Goal: Task Accomplishment & Management: Complete application form

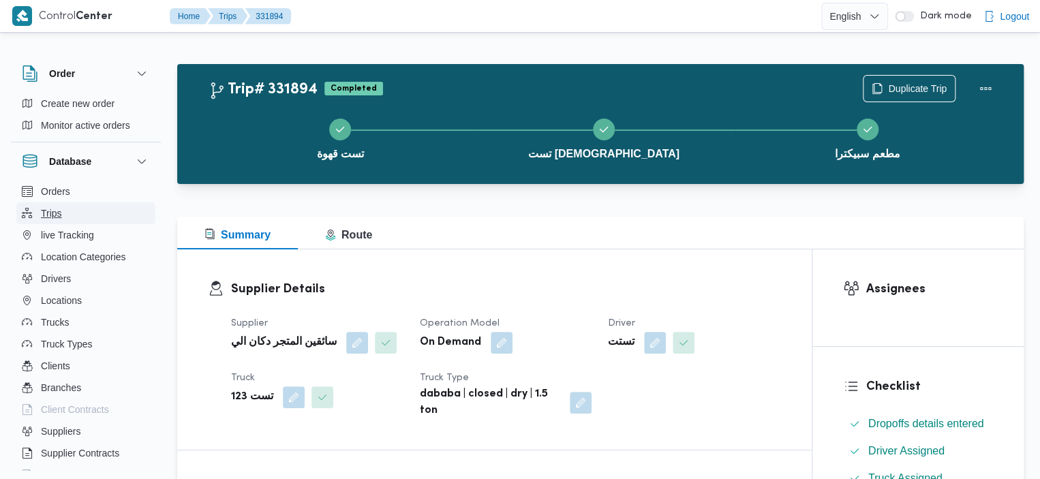
click at [84, 209] on button "Trips" at bounding box center [85, 213] width 139 height 22
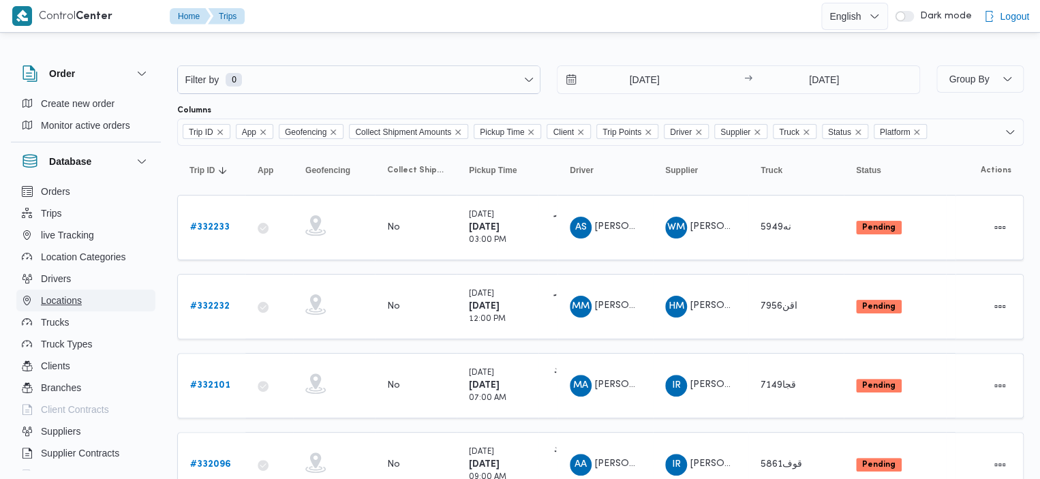
click at [67, 304] on span "Locations" at bounding box center [61, 300] width 41 height 16
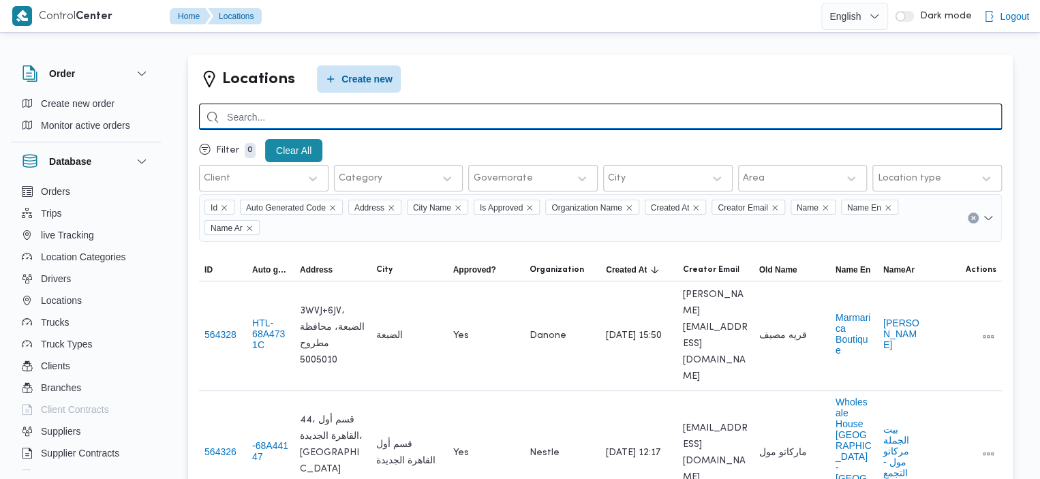
click at [352, 127] on input "search" at bounding box center [600, 117] width 803 height 27
type input "triumph"
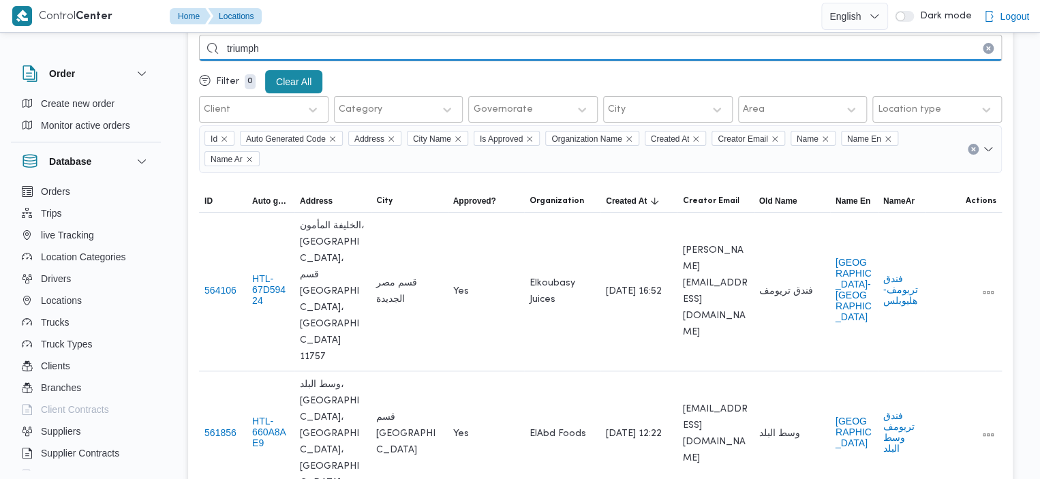
scroll to position [65, 0]
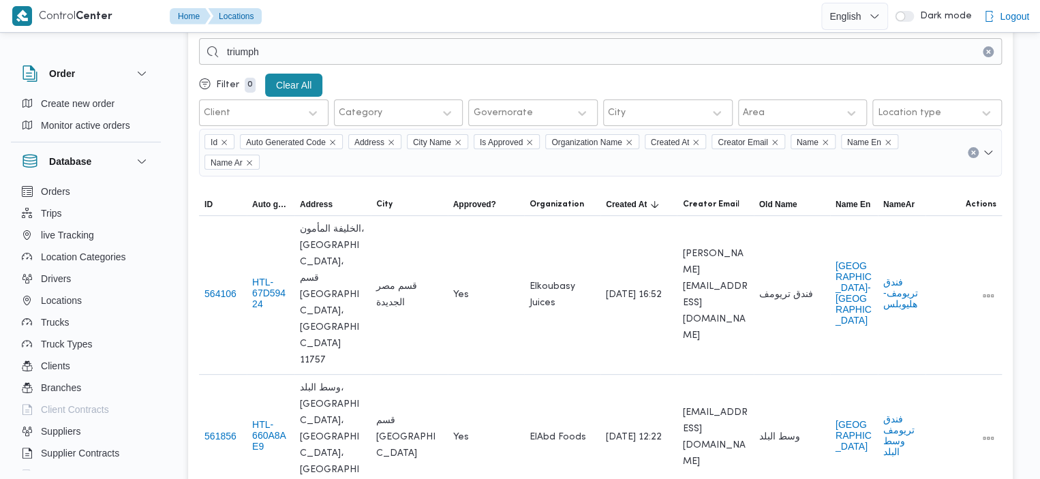
click at [988, 56] on button "Clear input" at bounding box center [988, 51] width 11 height 11
click at [97, 204] on button "Trips" at bounding box center [85, 213] width 139 height 22
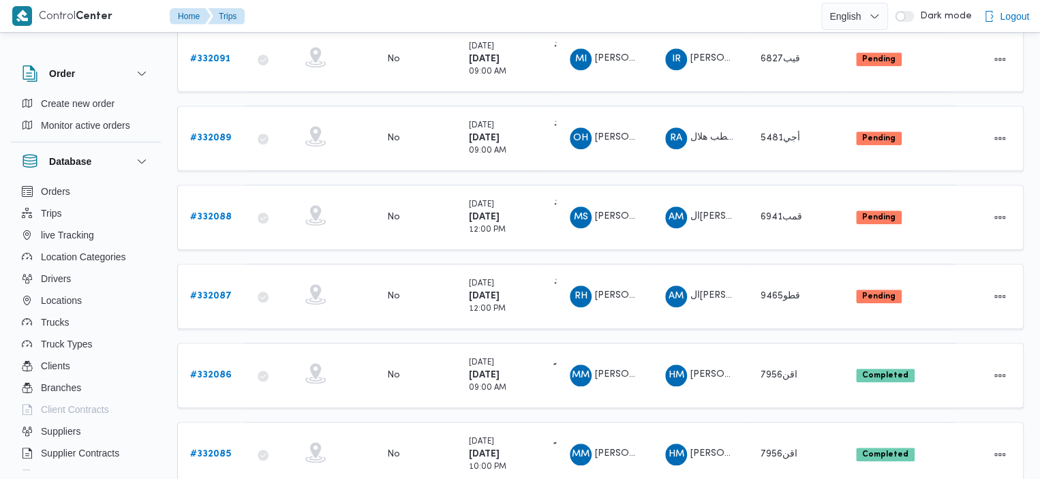
scroll to position [524, 0]
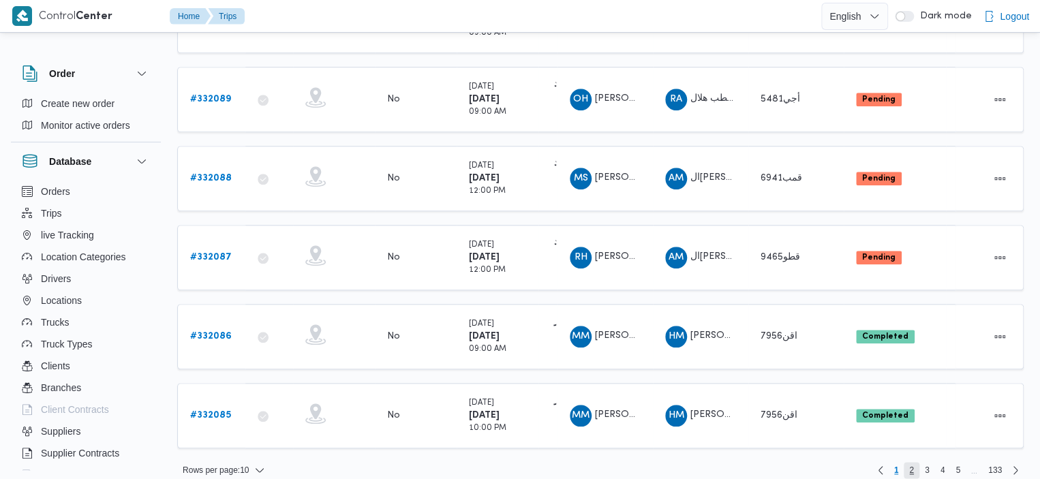
click at [912, 462] on span "2" at bounding box center [911, 470] width 5 height 16
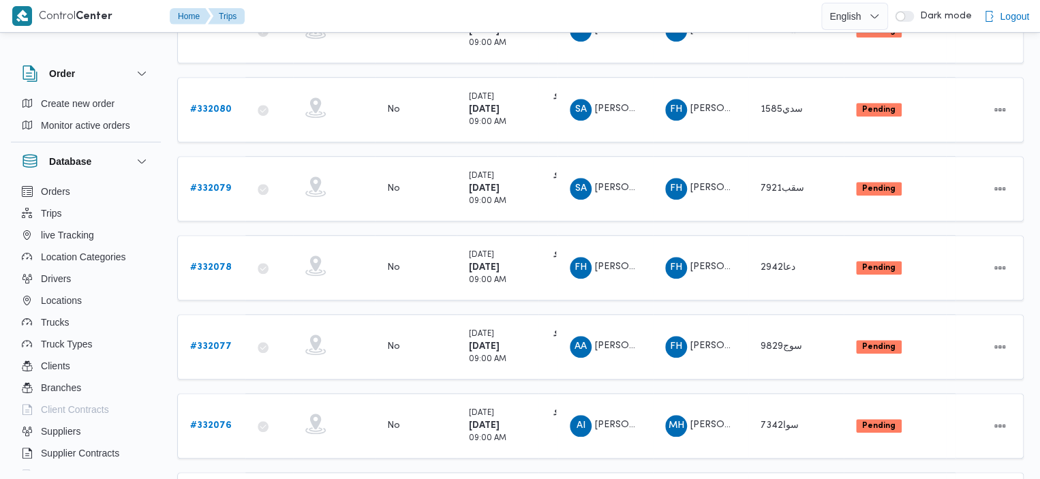
scroll to position [519, 0]
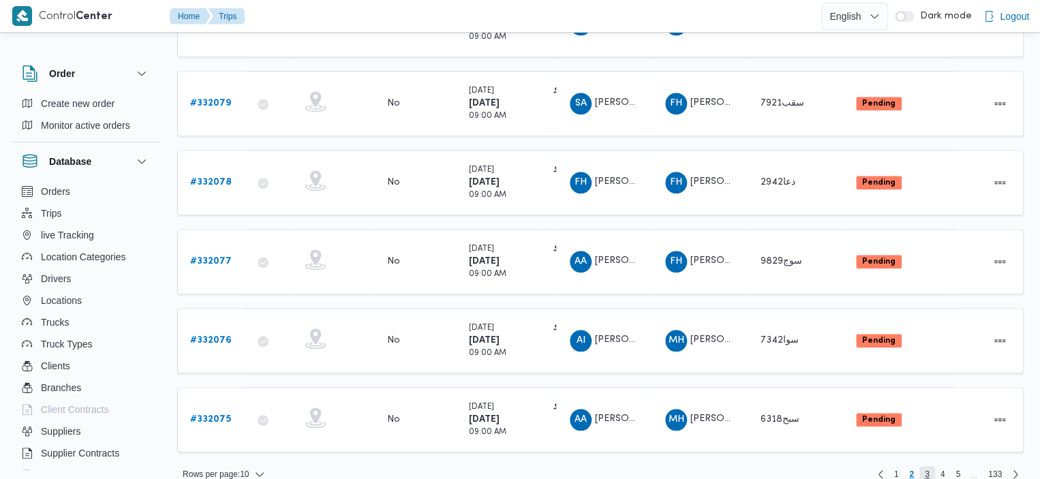
click at [926, 466] on span "3" at bounding box center [927, 474] width 5 height 16
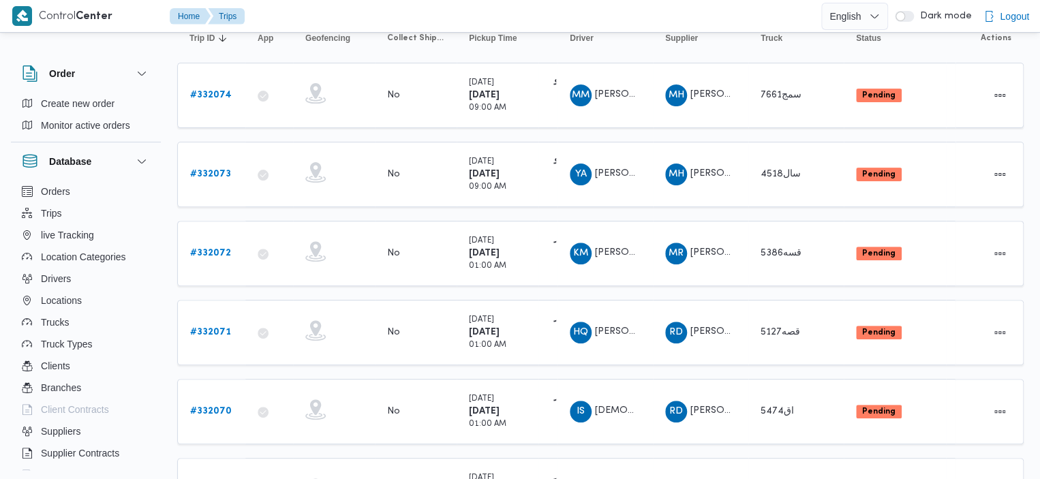
scroll to position [524, 0]
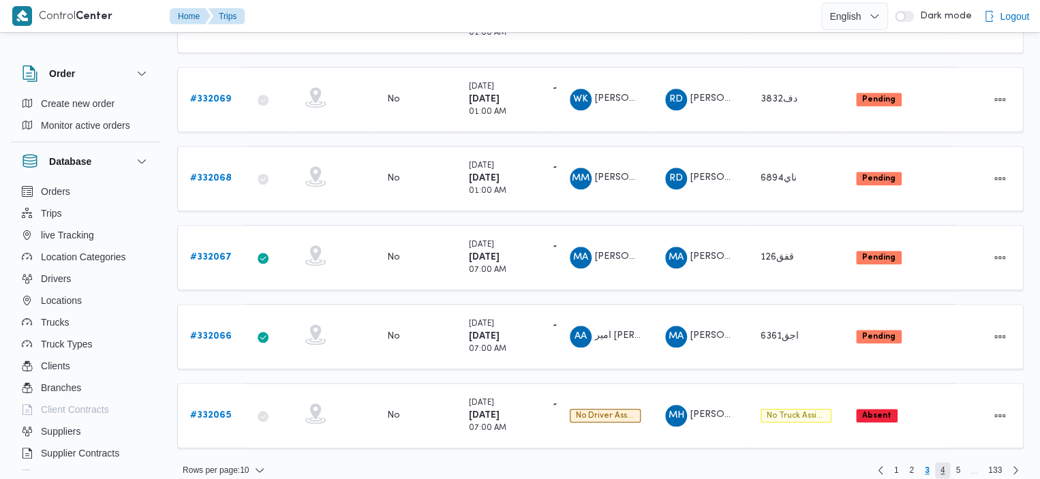
click at [943, 462] on span "4" at bounding box center [943, 470] width 5 height 16
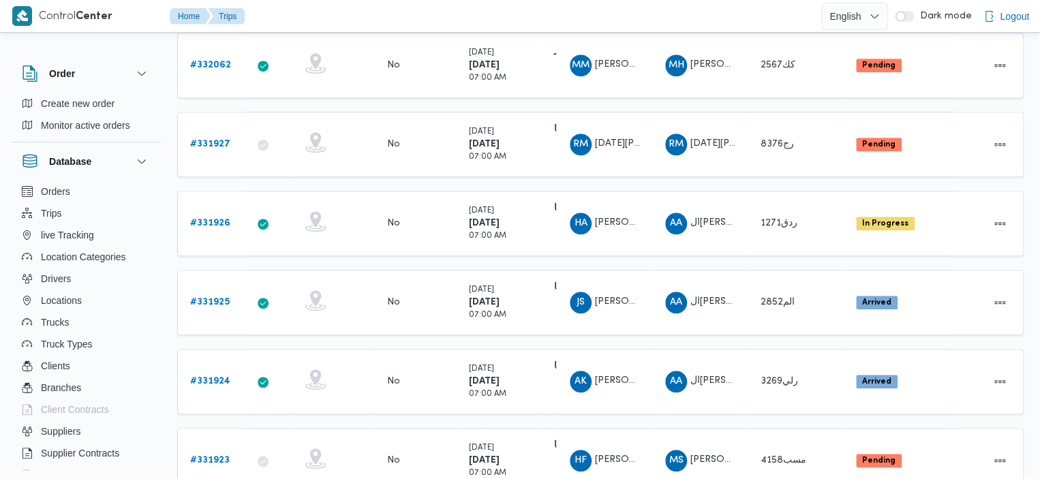
scroll to position [524, 0]
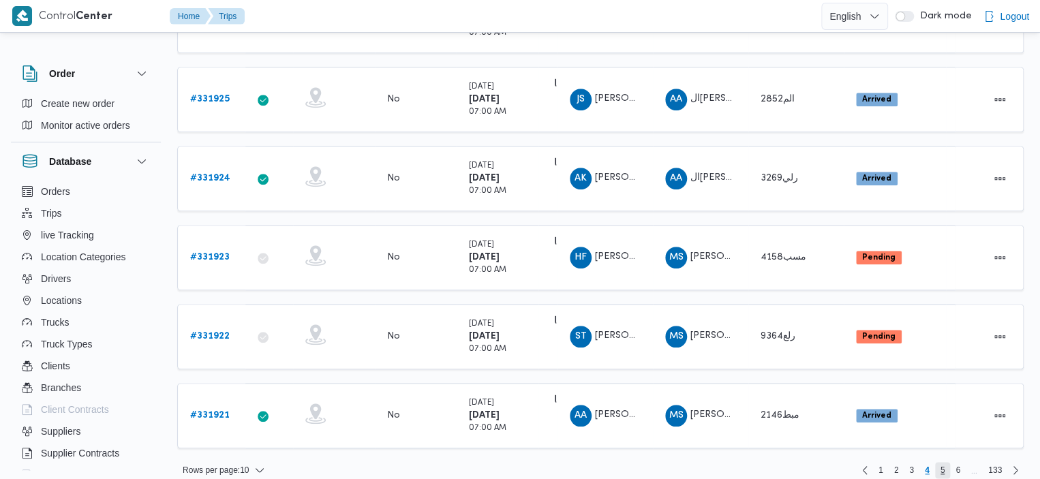
click at [945, 462] on span "5" at bounding box center [943, 470] width 5 height 16
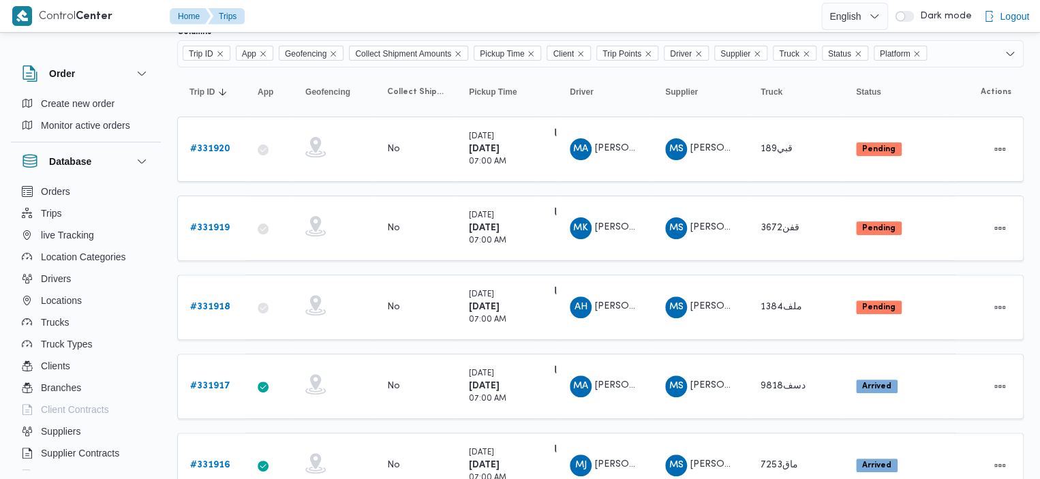
scroll to position [41, 0]
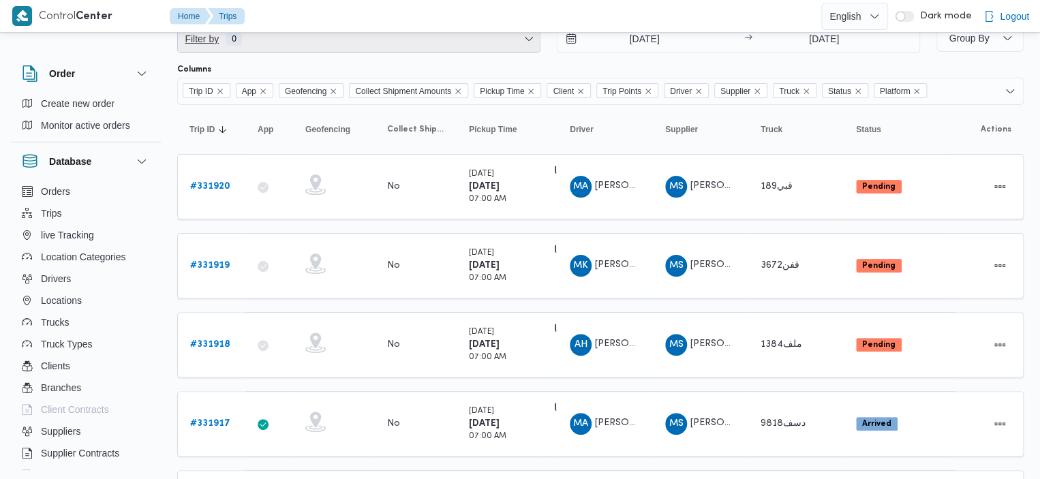
click at [488, 42] on span "Filter by 0" at bounding box center [359, 38] width 362 height 27
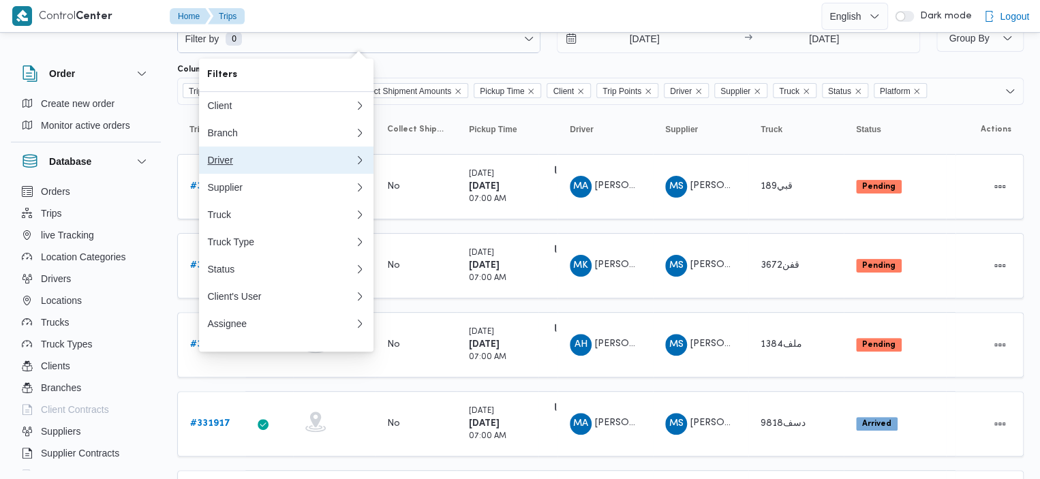
click at [282, 160] on div "Driver" at bounding box center [280, 160] width 147 height 11
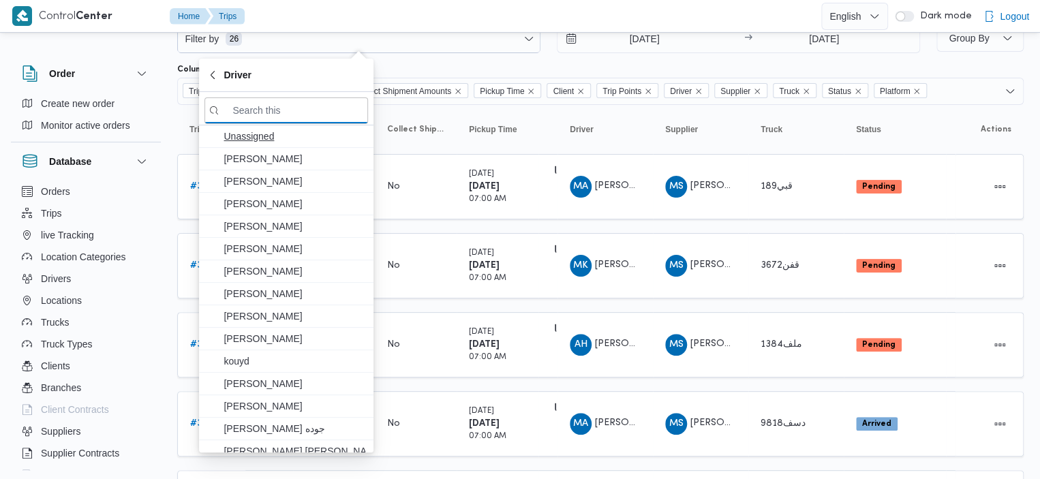
type input "j"
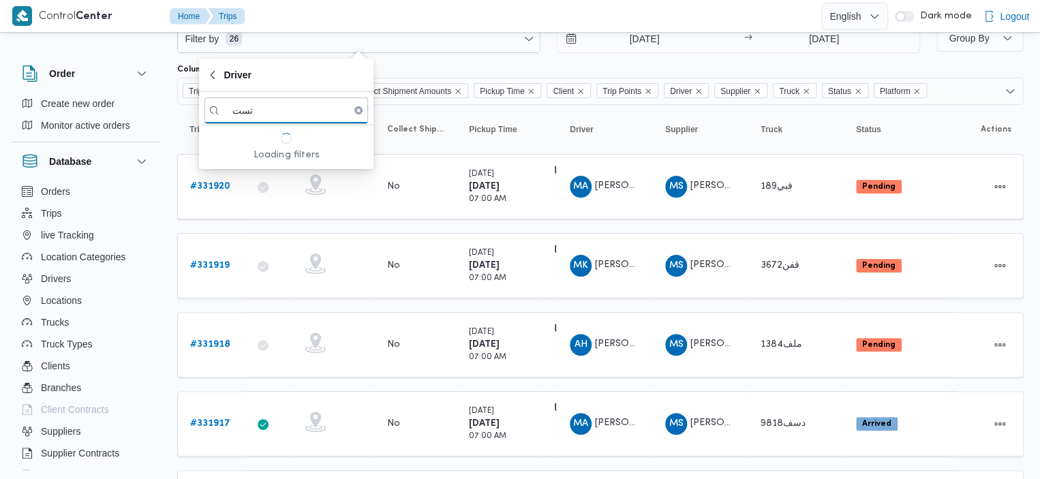
type input "تست"
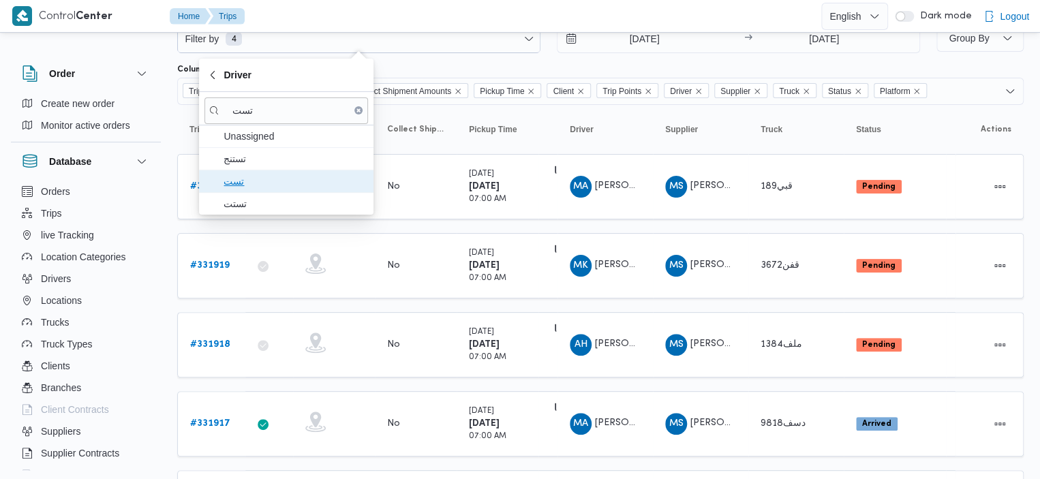
click at [259, 179] on span "تست" at bounding box center [295, 181] width 142 height 16
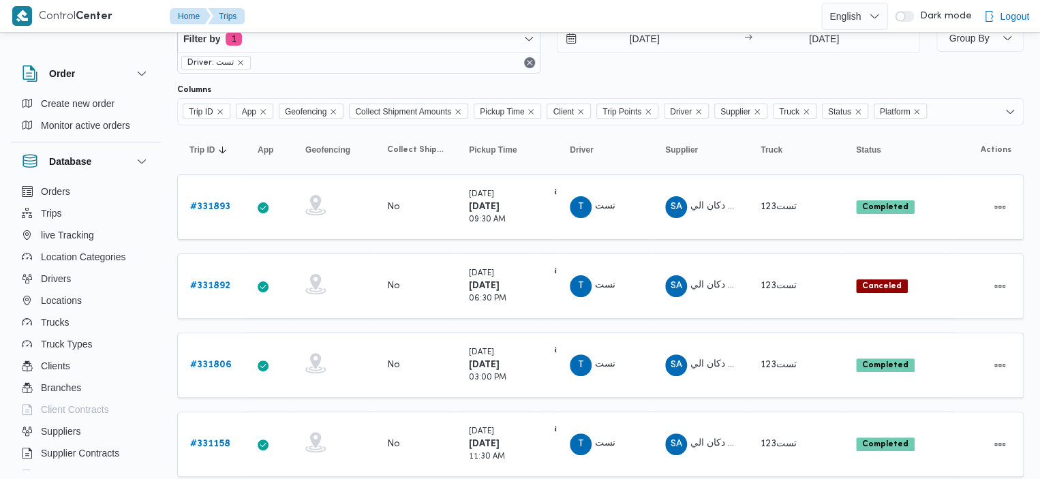
click at [597, 111] on div "Trip ID App Geofencing Collect Shipment Amounts Pickup Time Client Trip Points …" at bounding box center [600, 111] width 847 height 27
click at [734, 76] on div "Filter by 1 Driver: تست 12/8/2025 → 19/8/2025" at bounding box center [548, 48] width 759 height 65
click at [921, 112] on icon "Remove Platform from selection in this group" at bounding box center [917, 112] width 8 height 8
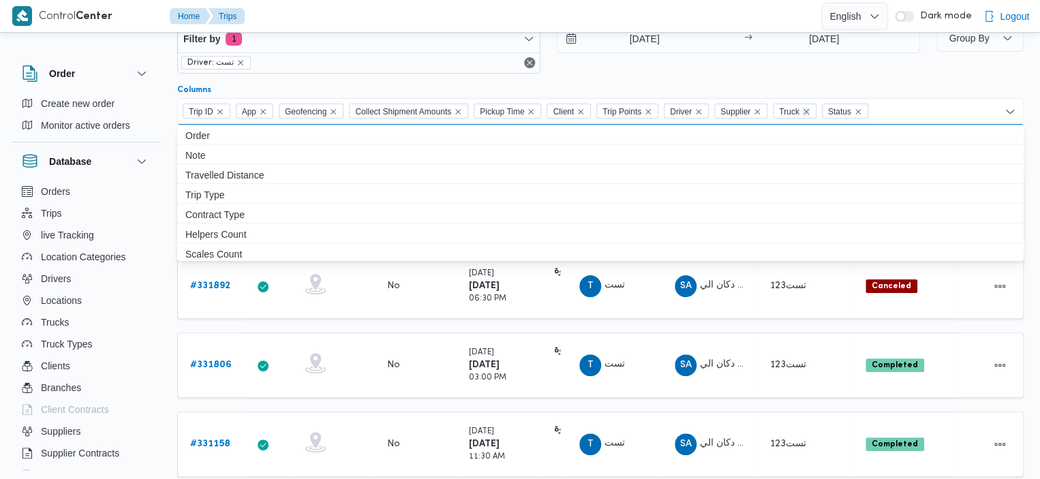
click at [811, 113] on icon "Remove Truck from selection in this group" at bounding box center [806, 112] width 8 height 8
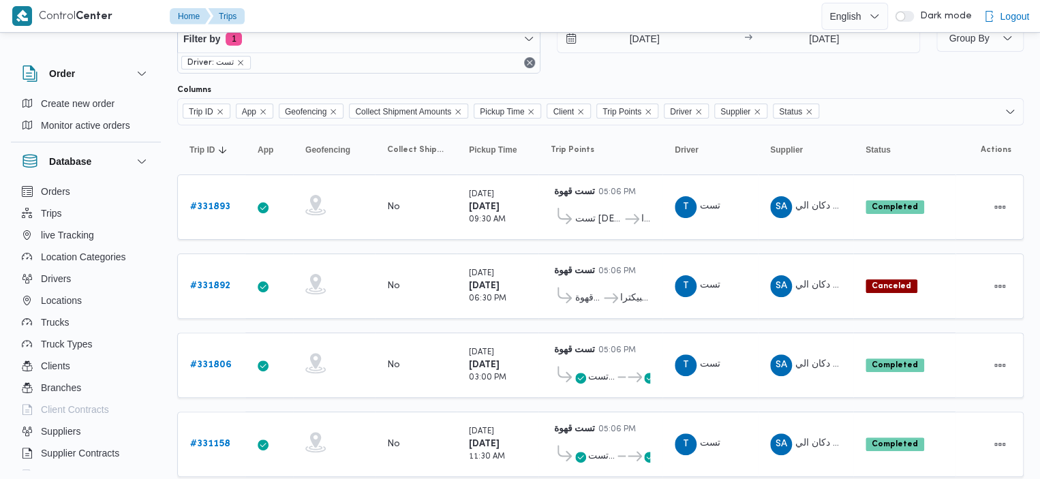
click at [871, 67] on div "12/8/2025 → 19/8/2025" at bounding box center [738, 49] width 363 height 49
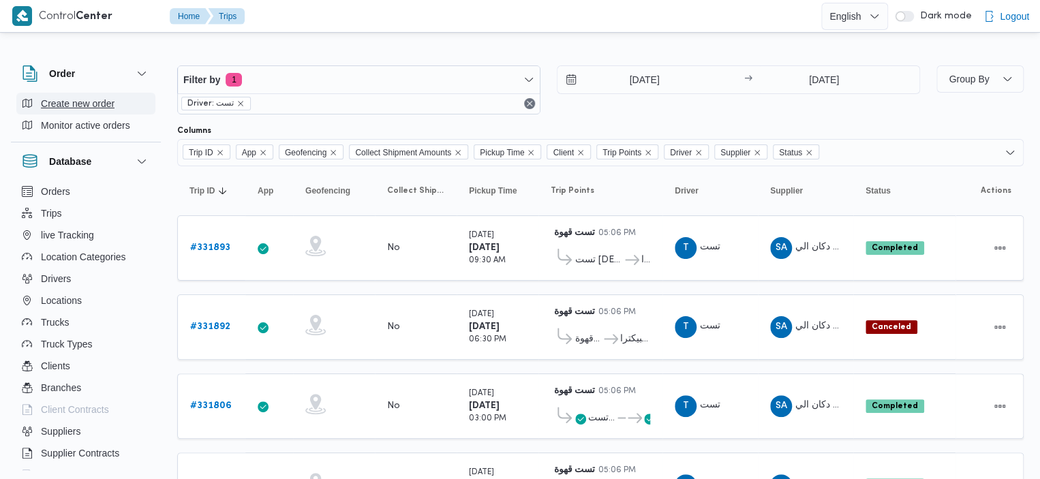
click at [70, 100] on span "Create new order" at bounding box center [78, 103] width 74 height 16
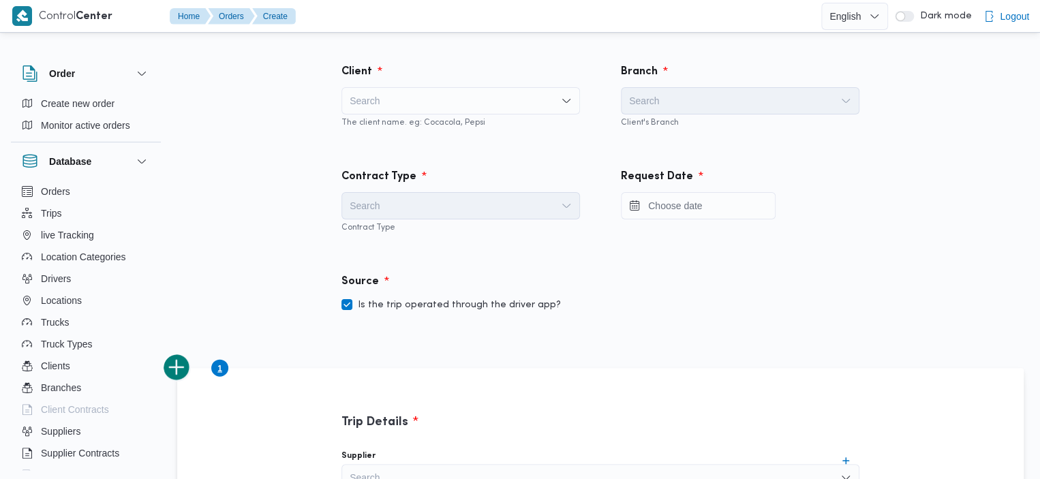
click at [450, 102] on div "Search" at bounding box center [461, 100] width 239 height 27
type input "illa test"
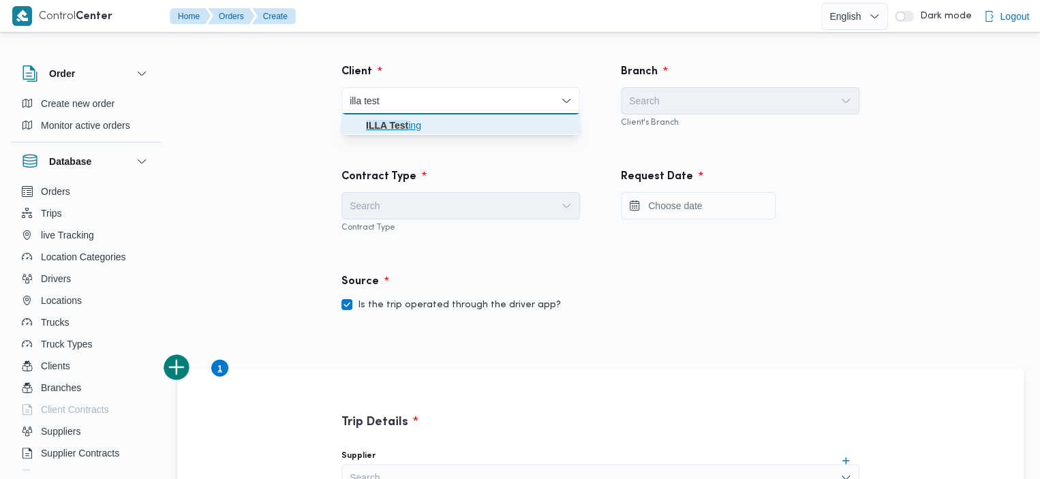
click at [412, 129] on span "ILLA Test ing" at bounding box center [469, 125] width 206 height 16
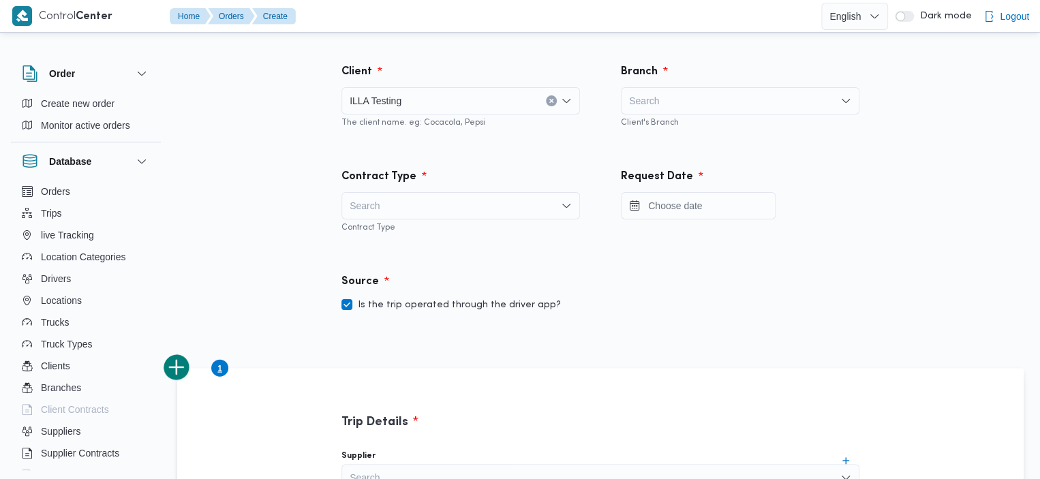
click at [684, 106] on div "Search" at bounding box center [740, 100] width 239 height 27
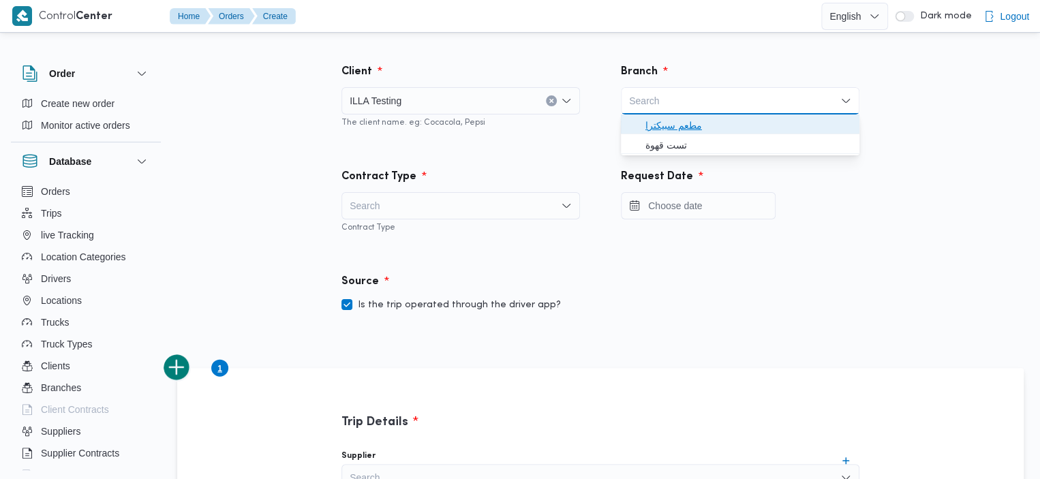
click at [695, 131] on span "مطعم سبيكترا" at bounding box center [749, 125] width 206 height 16
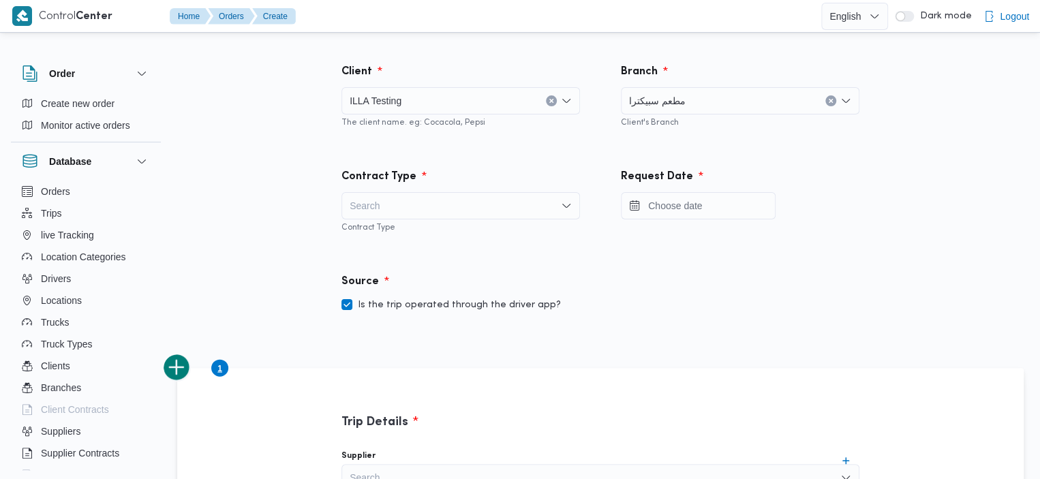
click at [455, 102] on div "ILLA Testing" at bounding box center [461, 100] width 239 height 27
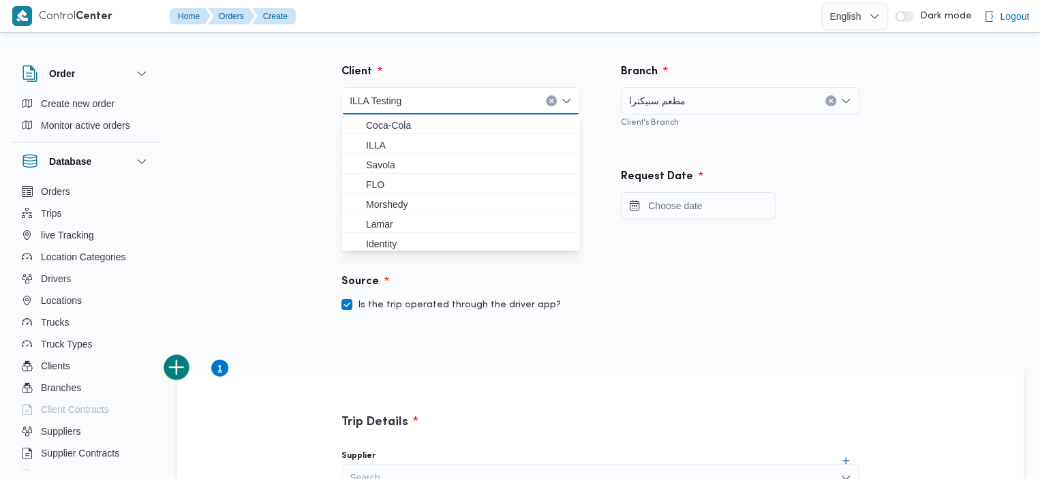
click at [551, 104] on button "Clear input" at bounding box center [551, 100] width 11 height 11
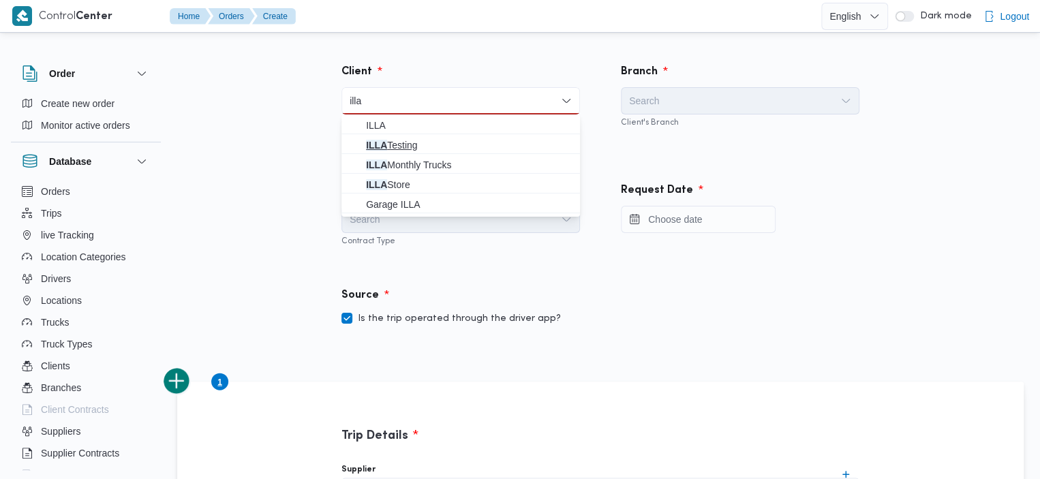
type input "illa"
click at [473, 143] on span "ILLA Testing" at bounding box center [469, 145] width 206 height 16
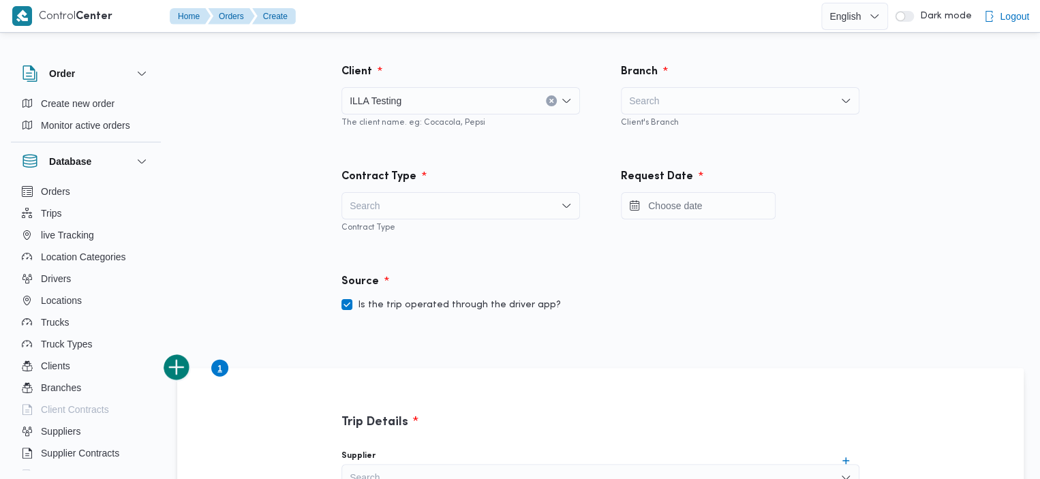
click at [671, 103] on div "Search" at bounding box center [740, 100] width 239 height 27
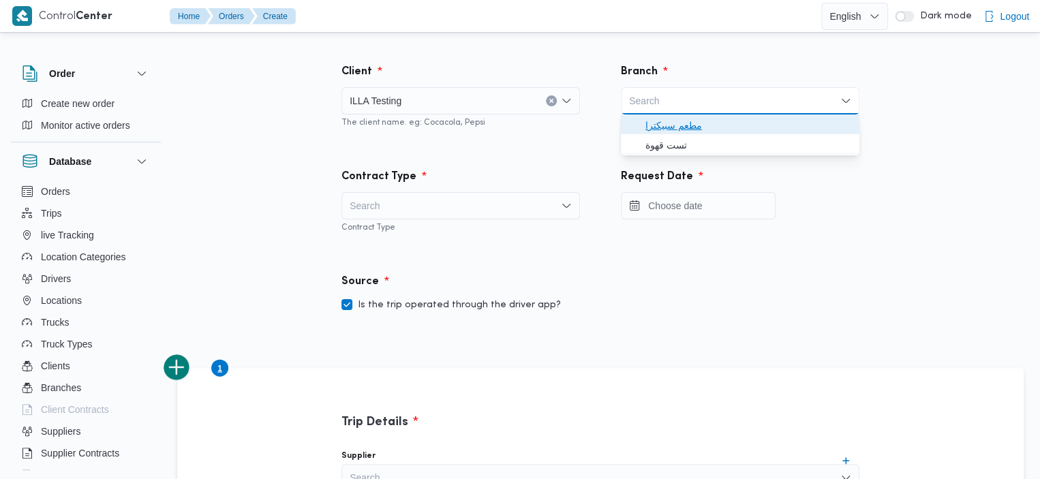
click at [677, 121] on span "مطعم سبيكترا" at bounding box center [749, 125] width 206 height 16
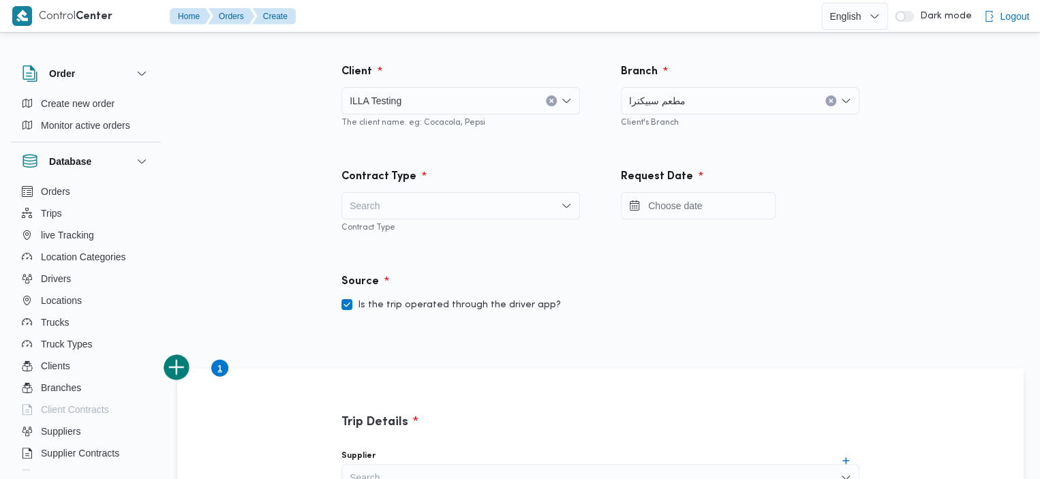
click at [443, 199] on div "Search" at bounding box center [461, 205] width 239 height 27
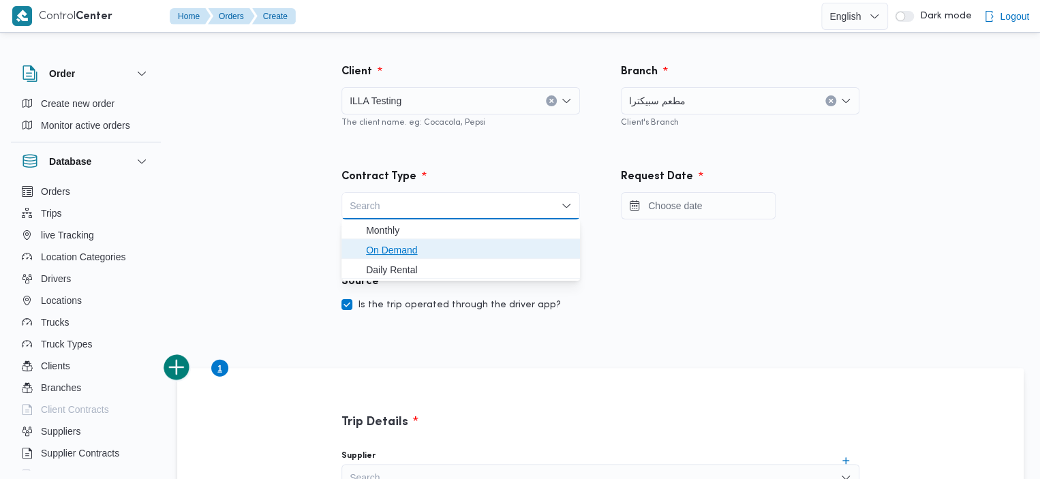
click at [417, 250] on span "On Demand" at bounding box center [469, 250] width 206 height 16
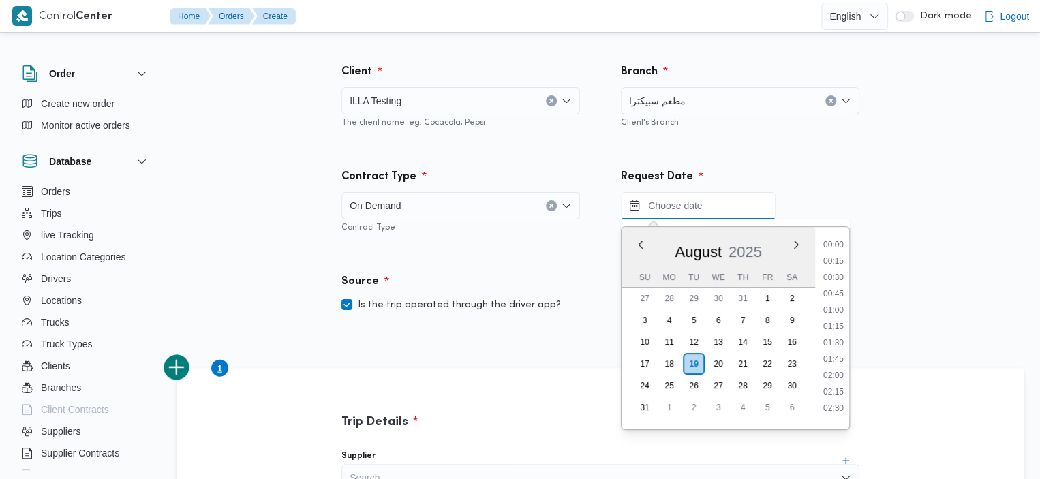
click at [689, 193] on input "Press the down key to enter a popover containing a calendar. Press the escape k…" at bounding box center [698, 205] width 155 height 27
click at [840, 336] on li "16:15" at bounding box center [833, 338] width 31 height 14
type input "19/08/2025 16:15"
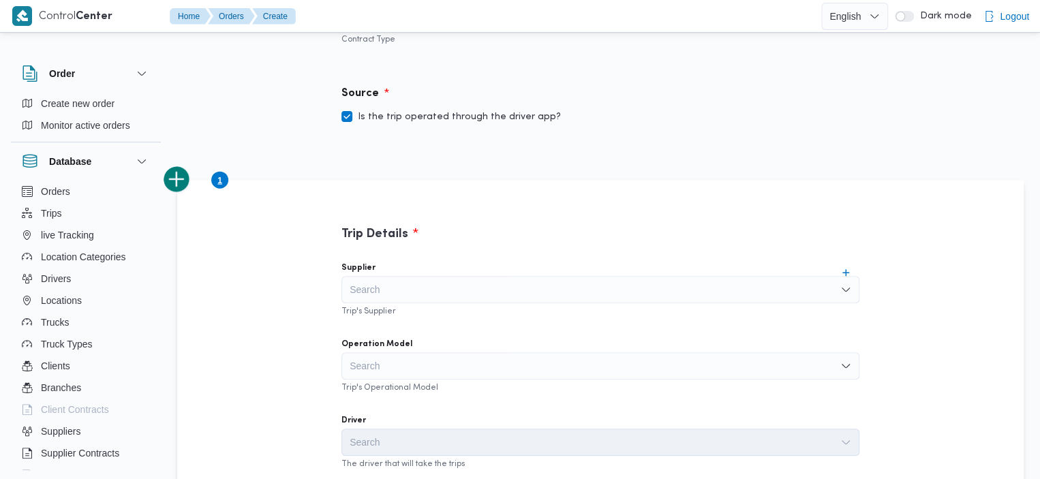
scroll to position [330, 0]
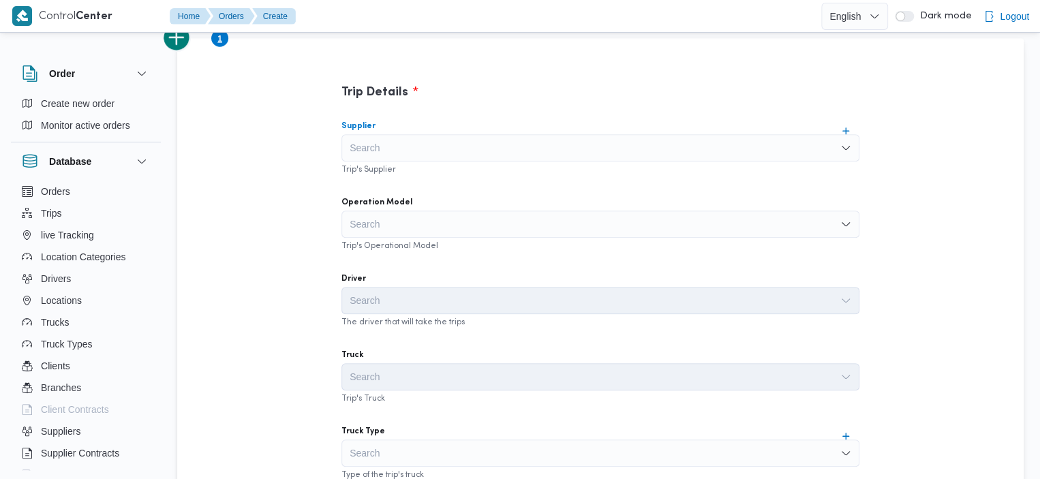
click at [692, 149] on div "Search" at bounding box center [601, 147] width 518 height 27
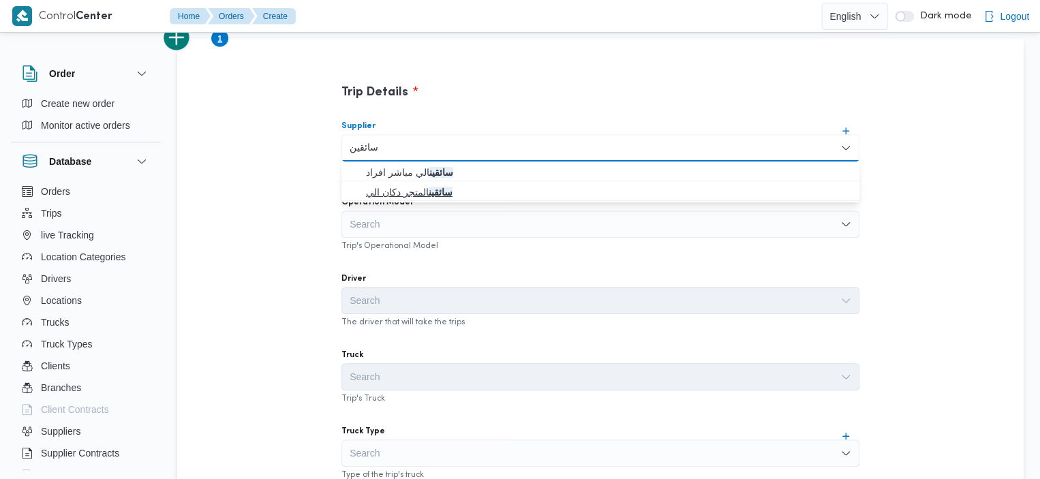
type input "سائقين"
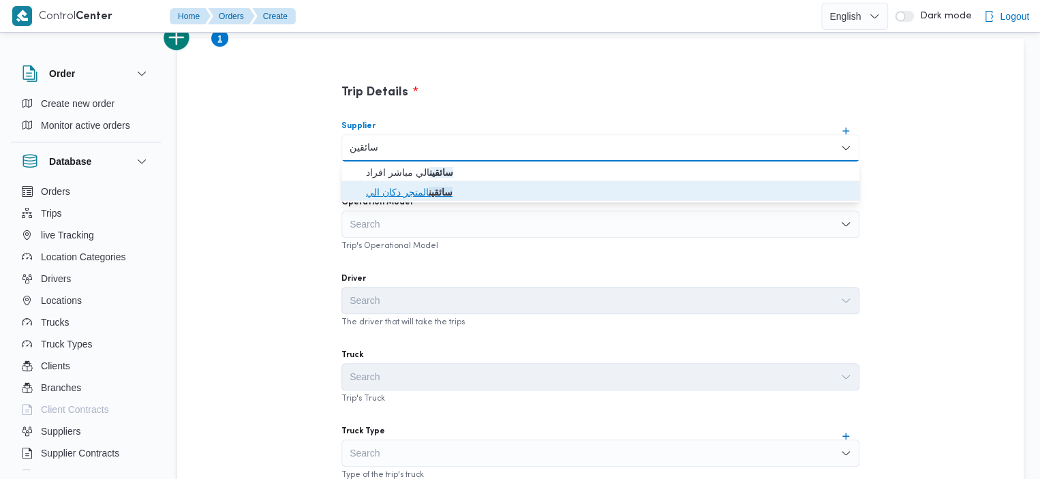
click at [438, 190] on mark "سائقين" at bounding box center [441, 192] width 24 height 11
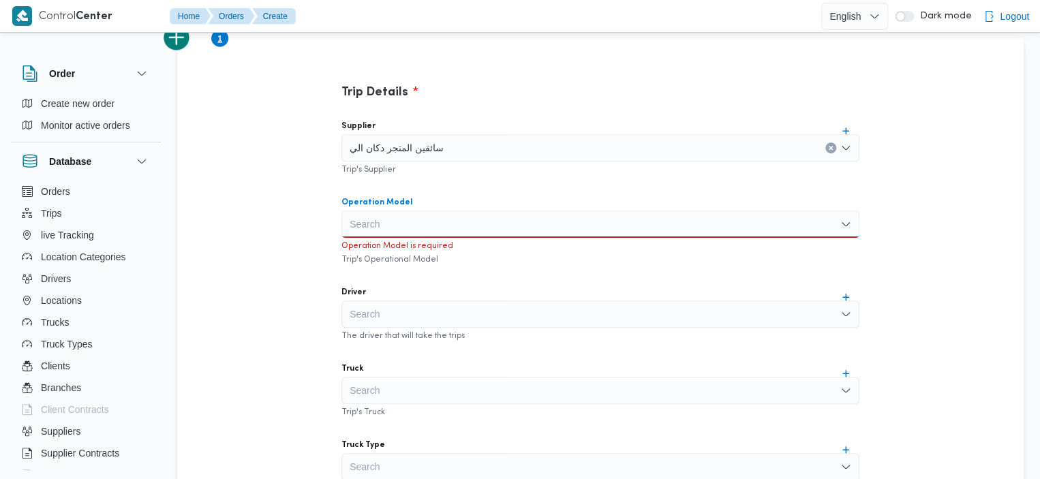
click at [454, 220] on div "Search" at bounding box center [601, 224] width 518 height 27
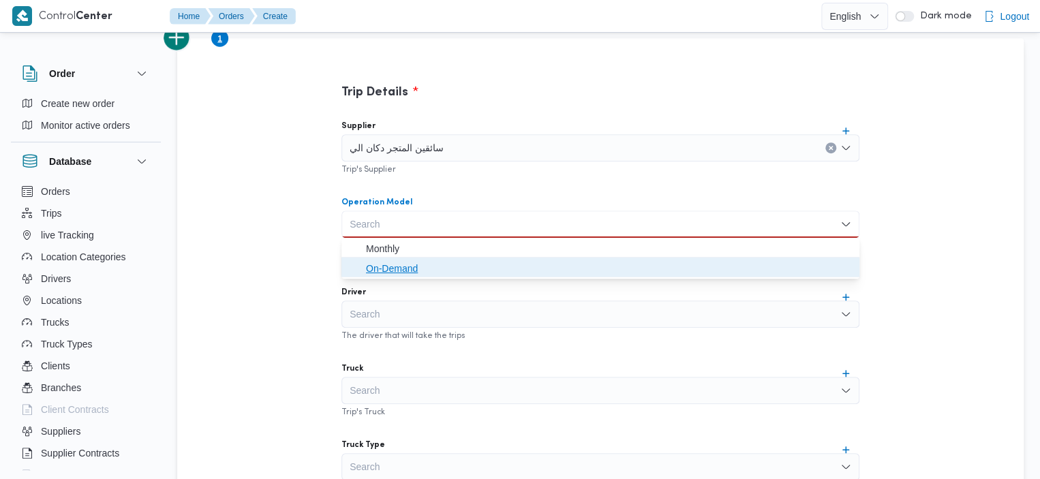
click at [435, 272] on span "On-Demand" at bounding box center [608, 268] width 485 height 16
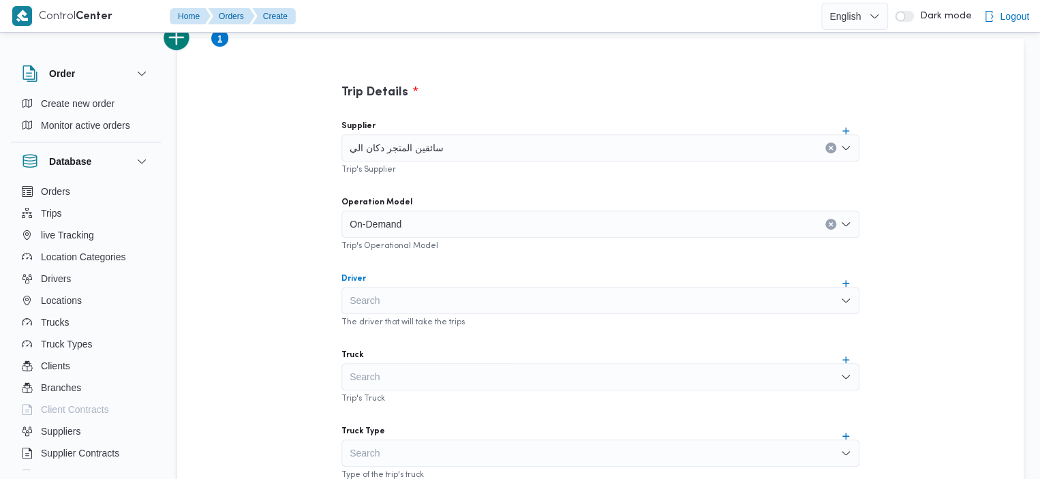
click at [464, 305] on div "Search" at bounding box center [601, 300] width 518 height 27
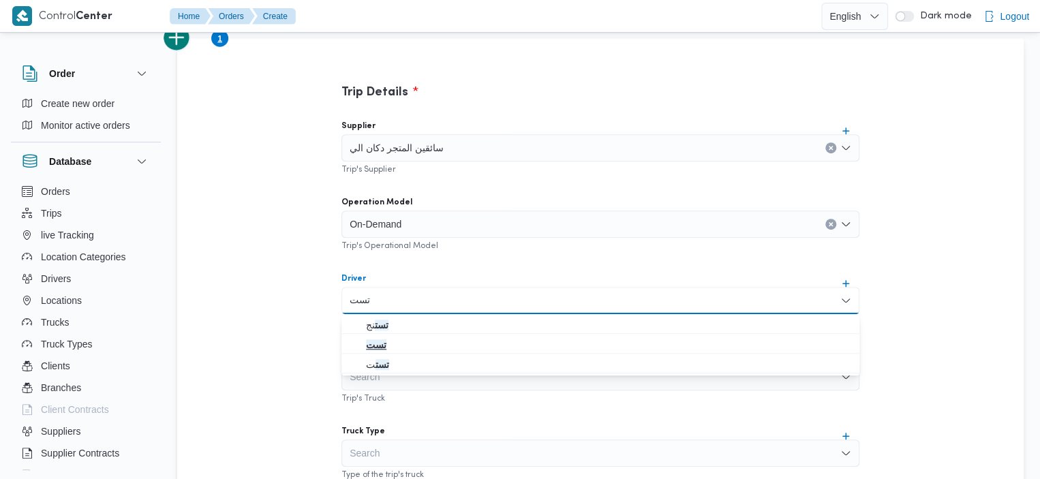
type input "تست"
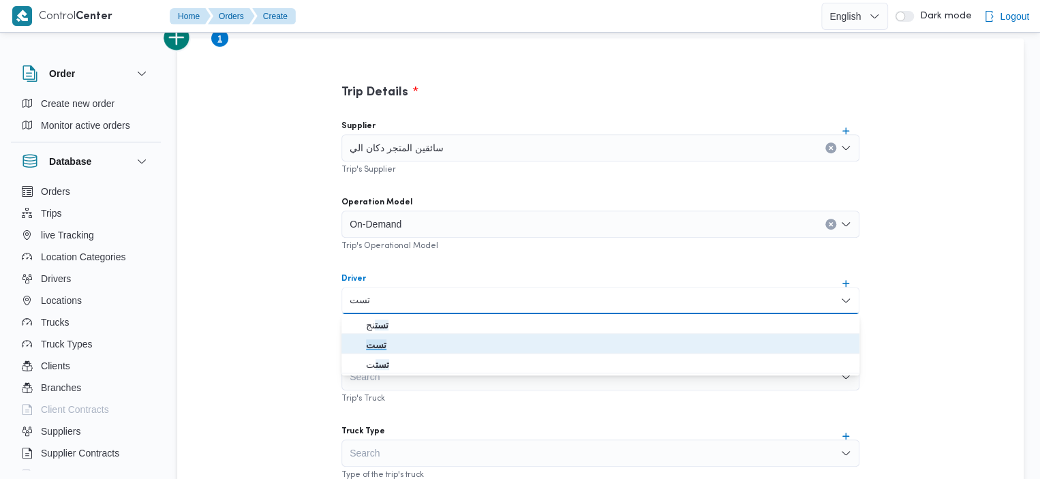
click at [386, 343] on span "تست" at bounding box center [608, 345] width 485 height 16
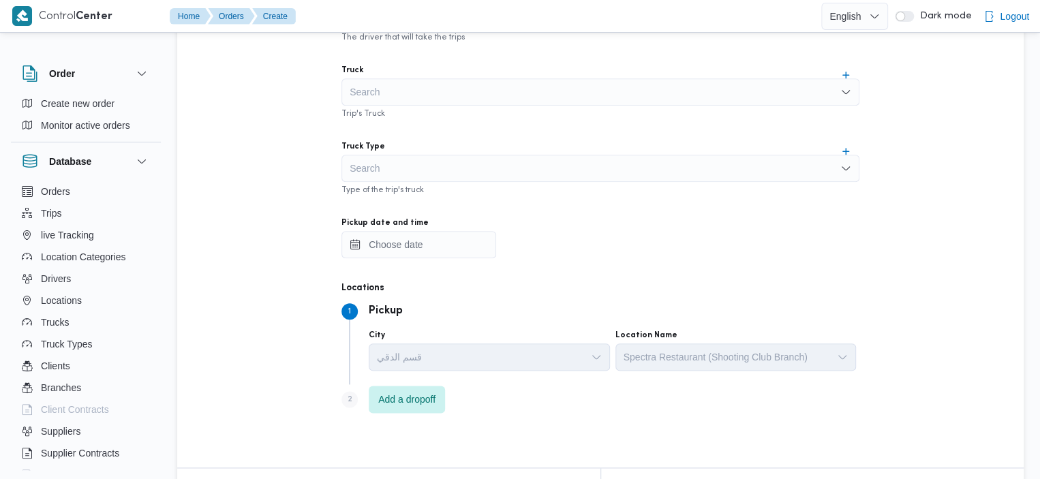
scroll to position [572, 0]
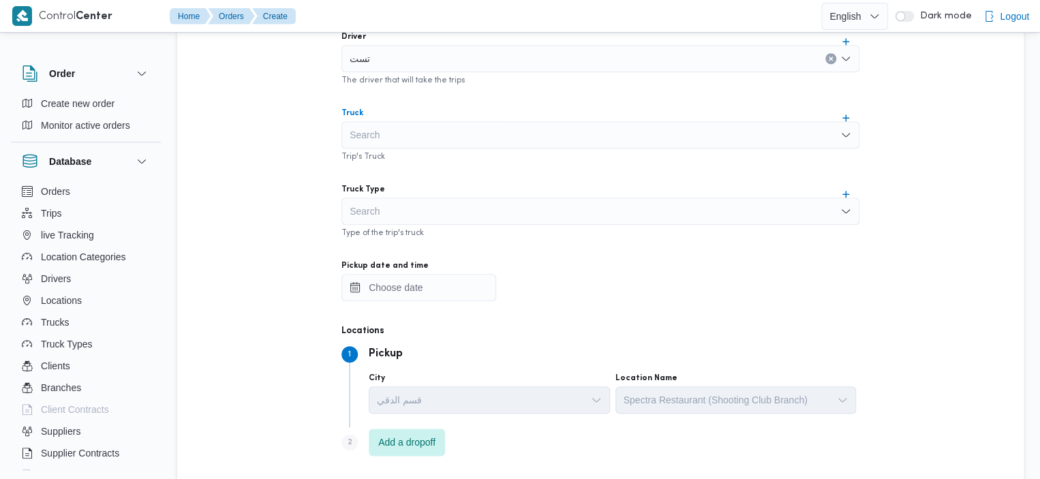
click at [686, 140] on div "Search" at bounding box center [601, 134] width 518 height 27
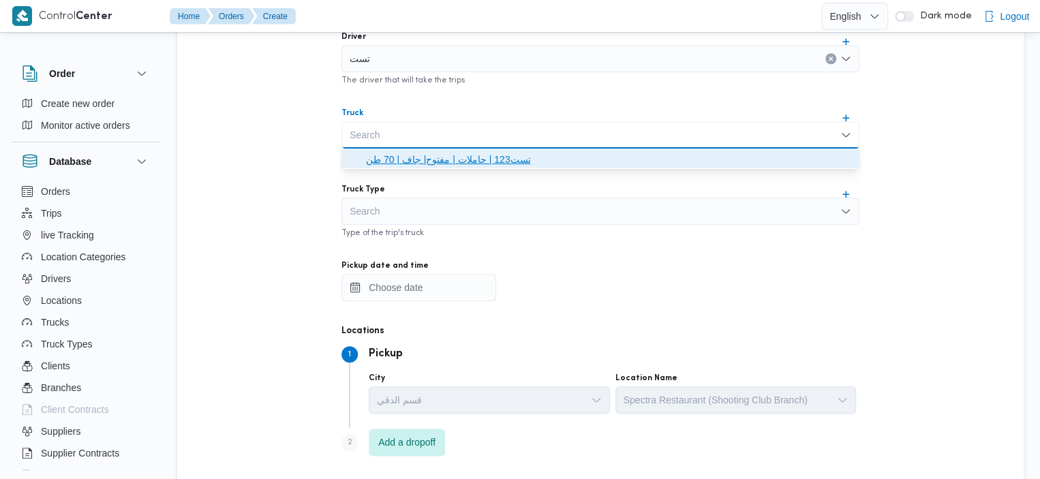
click at [507, 160] on span "تست123 | حاملات | مفتوح| جاف | 70 طن" at bounding box center [608, 159] width 485 height 16
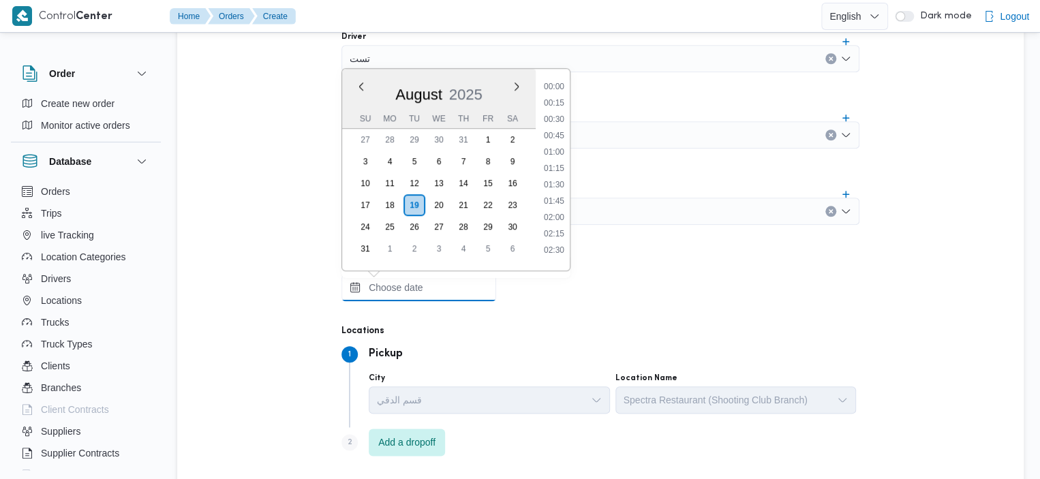
click at [431, 286] on input "Pickup date and time" at bounding box center [419, 287] width 155 height 27
click at [560, 229] on li "17:00" at bounding box center [554, 229] width 31 height 14
type input "19/08/2025 17:00"
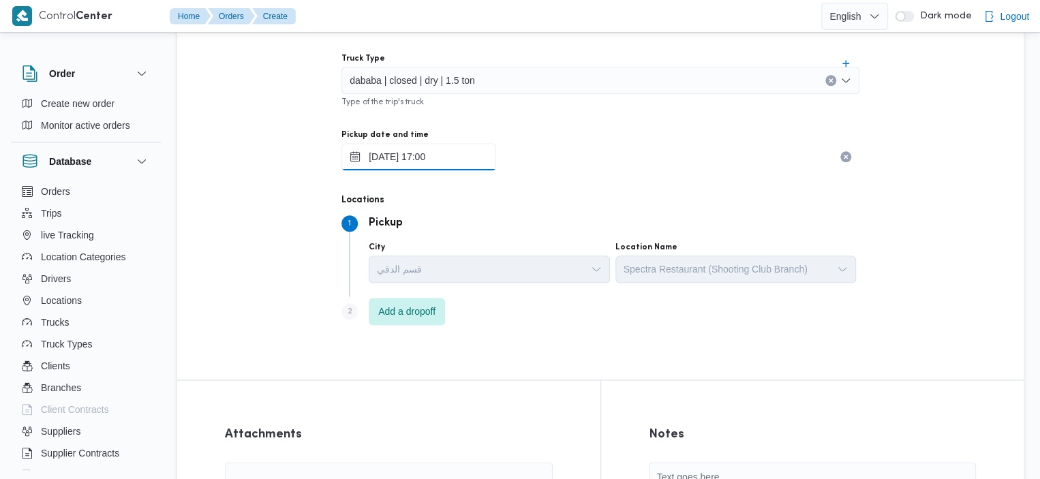
scroll to position [753, 0]
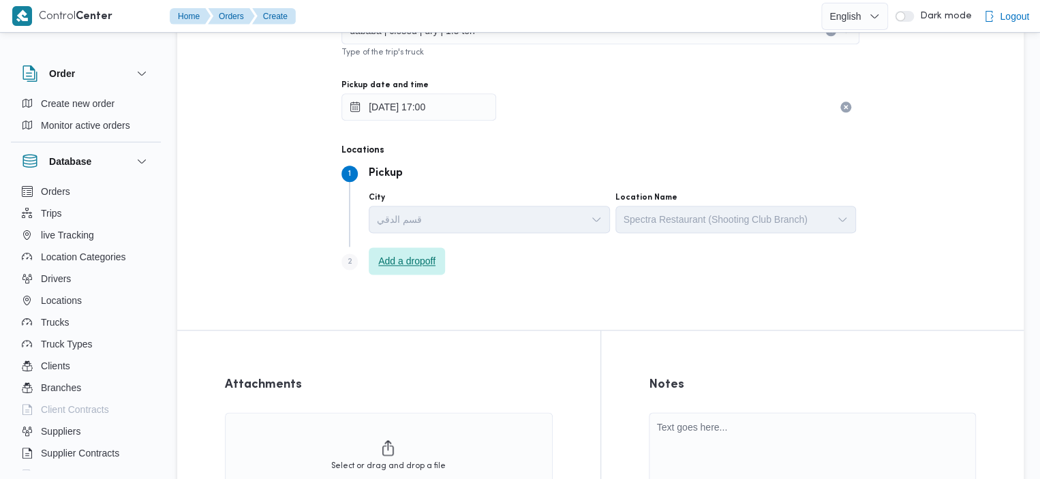
click at [436, 261] on span "Add a dropoff" at bounding box center [406, 261] width 57 height 16
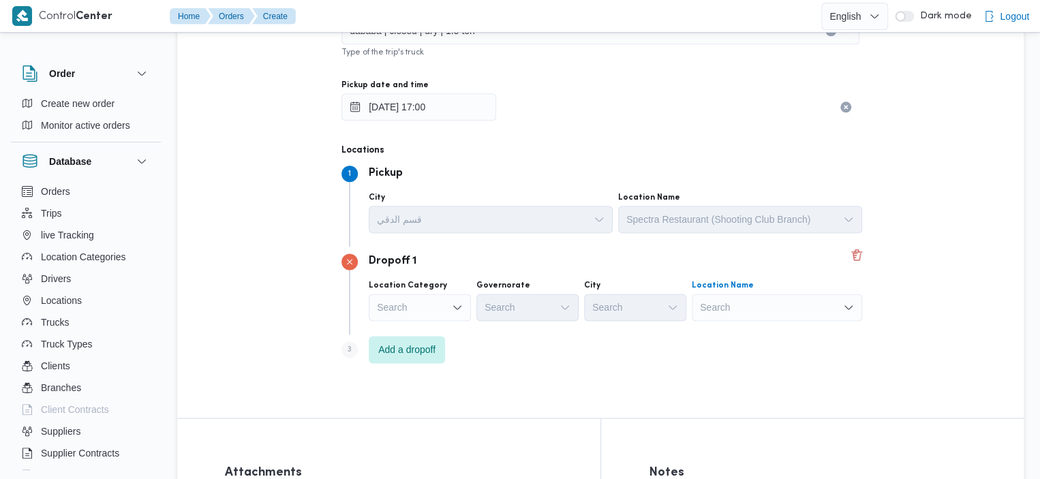
click at [772, 297] on div "Search" at bounding box center [777, 307] width 170 height 27
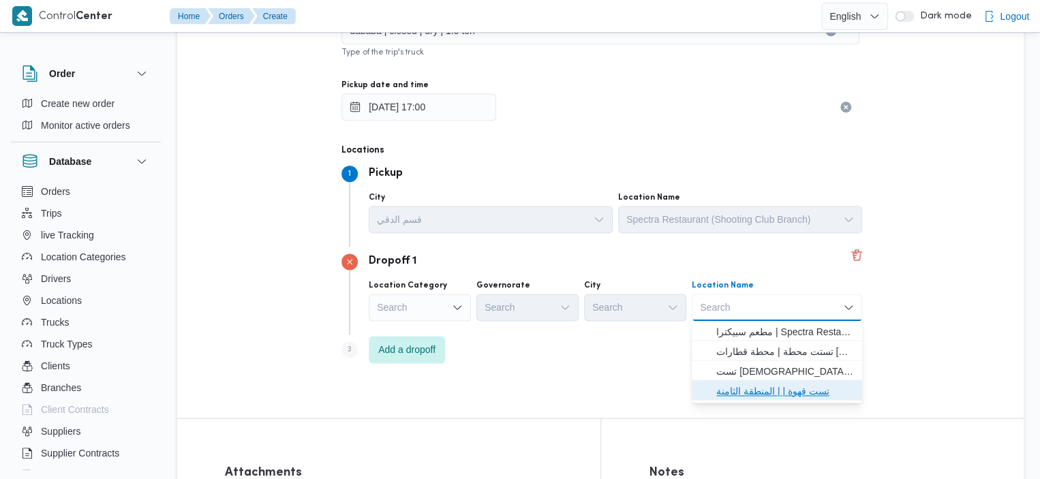
click at [799, 390] on span "تست قهوة | | المنطقة الثامنة" at bounding box center [785, 391] width 138 height 16
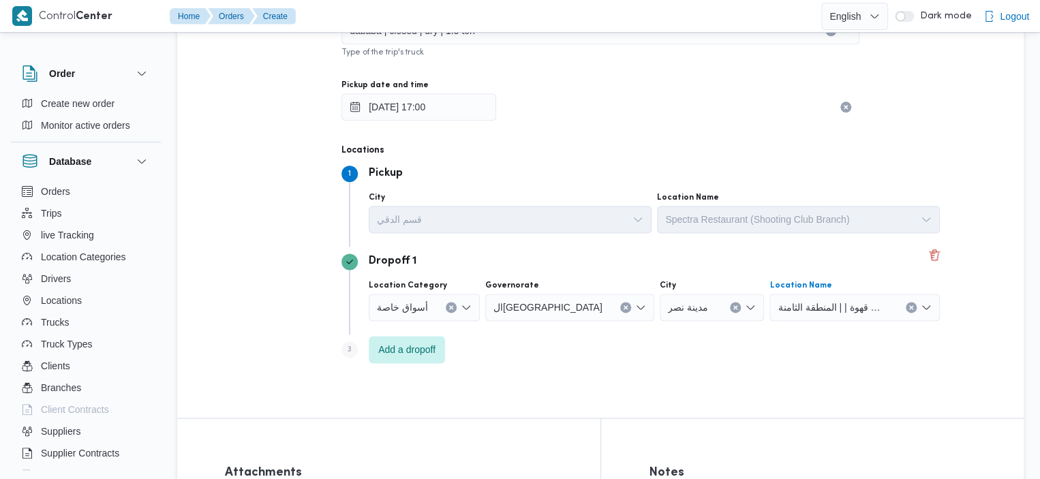
click at [909, 307] on icon "Clear input" at bounding box center [911, 307] width 5 height 5
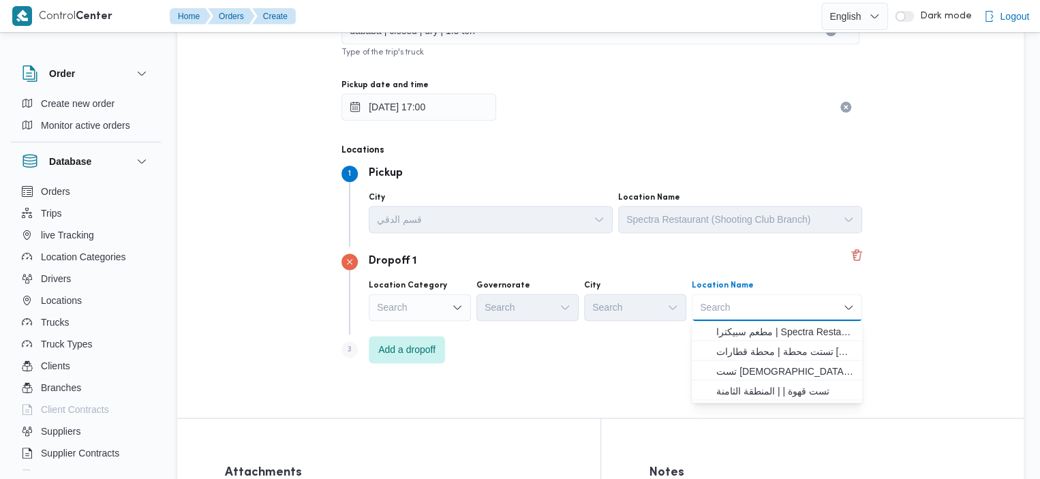
click at [806, 310] on div "Search" at bounding box center [777, 307] width 170 height 27
click at [790, 367] on span "تست مسجد | | المحمدي" at bounding box center [785, 371] width 138 height 16
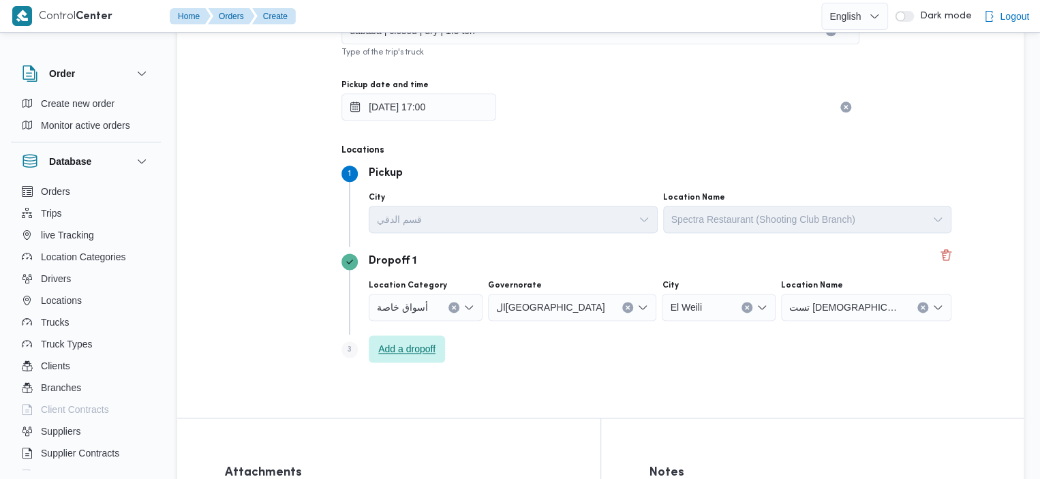
click at [395, 350] on span "Add a dropoff" at bounding box center [406, 349] width 57 height 16
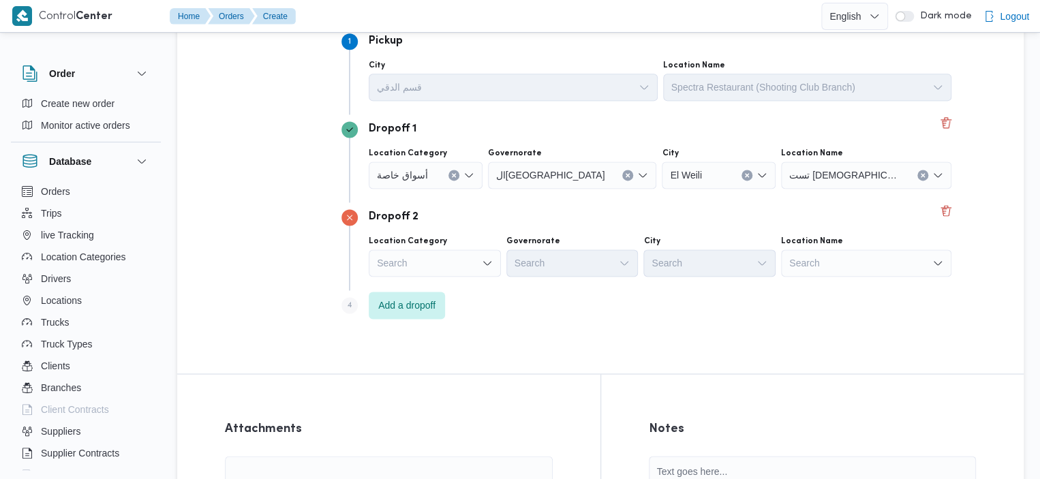
scroll to position [907, 0]
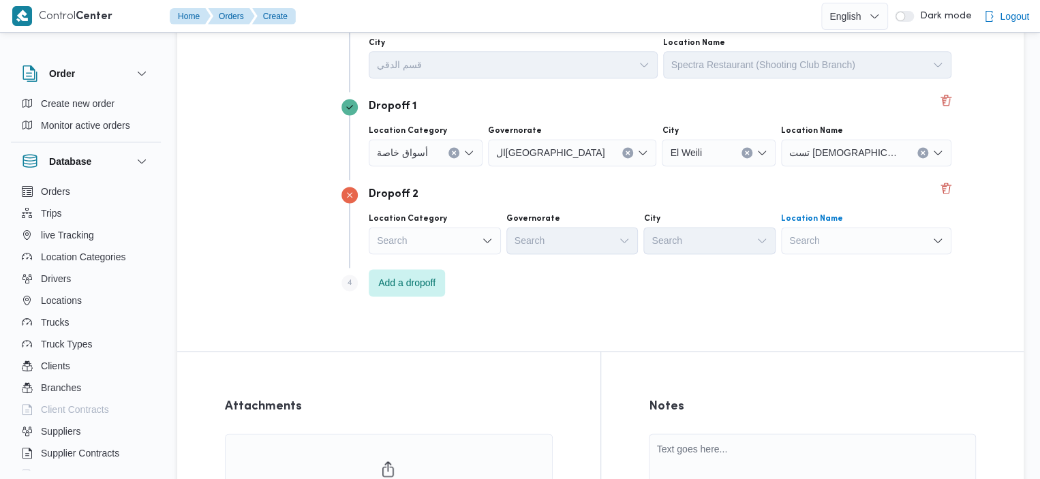
click at [781, 166] on div "Search" at bounding box center [866, 152] width 170 height 27
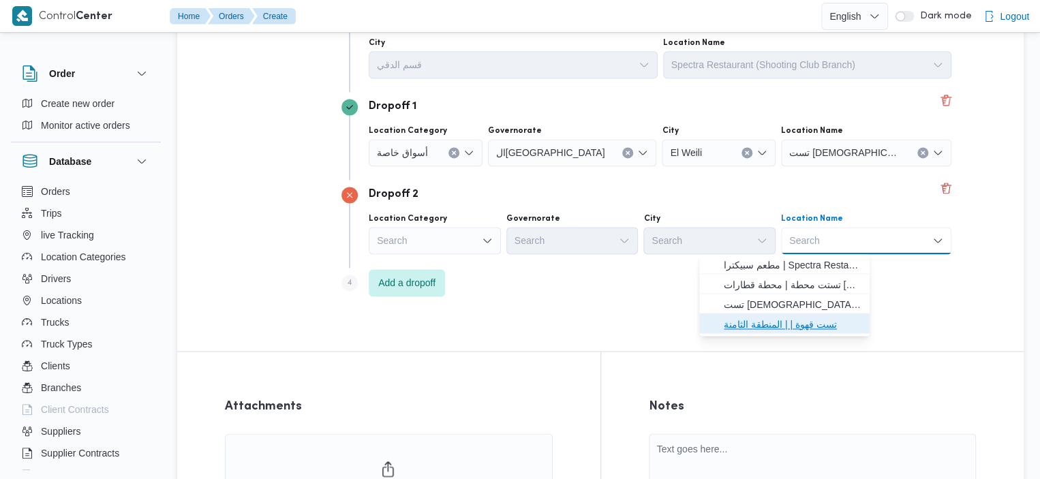
click at [771, 327] on span "تست قهوة | | المنطقة الثامنة" at bounding box center [793, 324] width 138 height 16
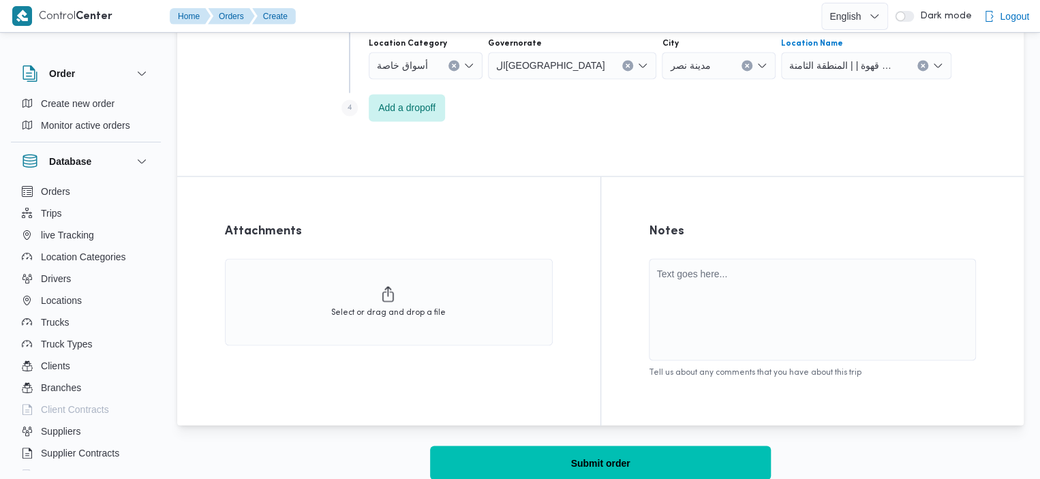
scroll to position [1099, 0]
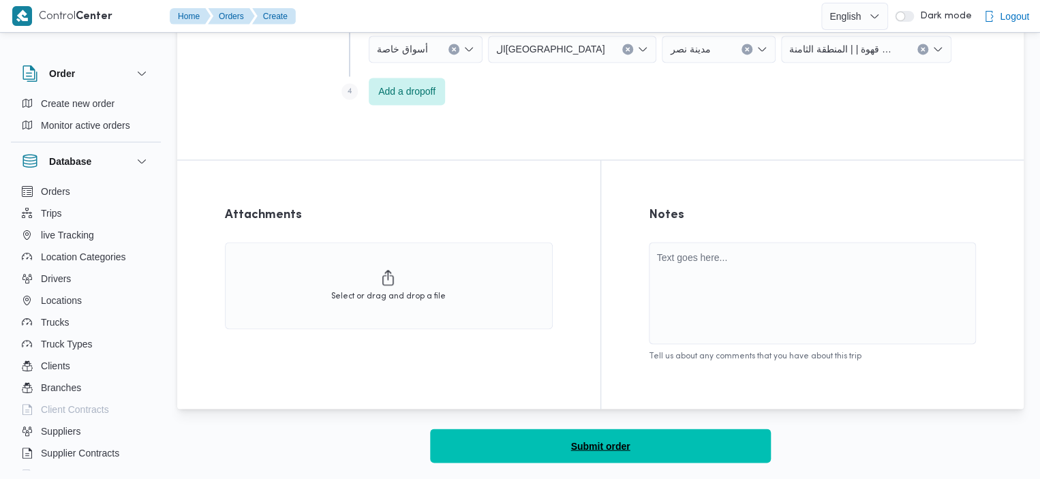
click at [680, 446] on button "Submit order" at bounding box center [600, 446] width 341 height 34
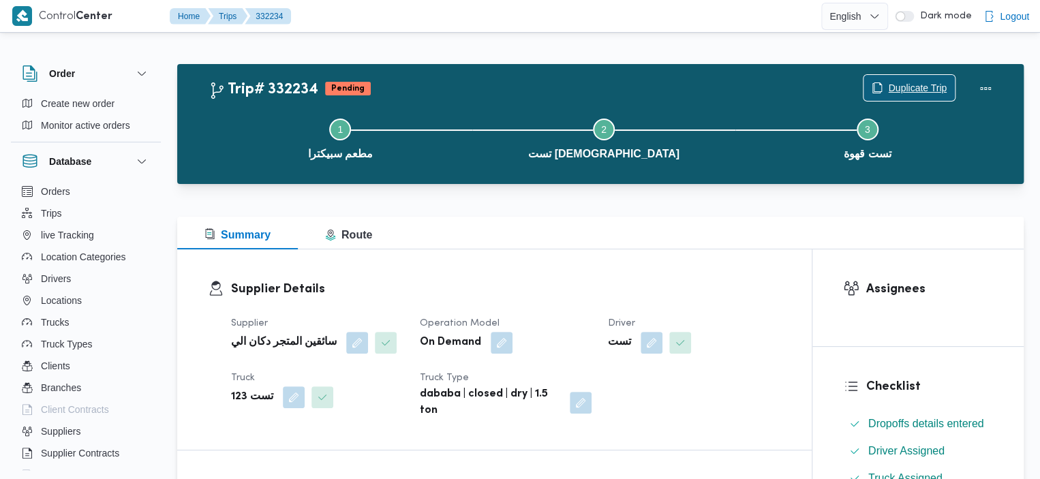
click at [898, 93] on span "Duplicate Trip" at bounding box center [917, 88] width 59 height 16
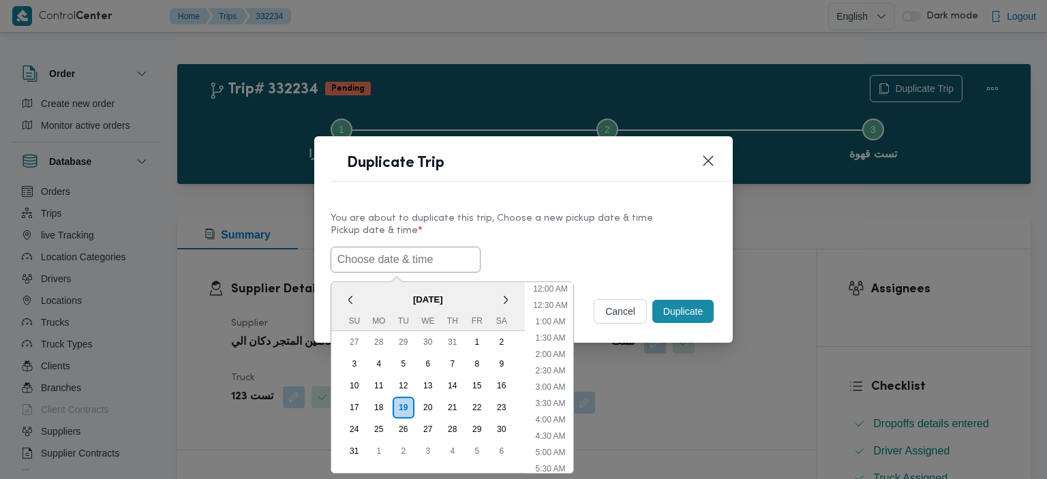
click at [440, 255] on input "text" at bounding box center [406, 260] width 150 height 26
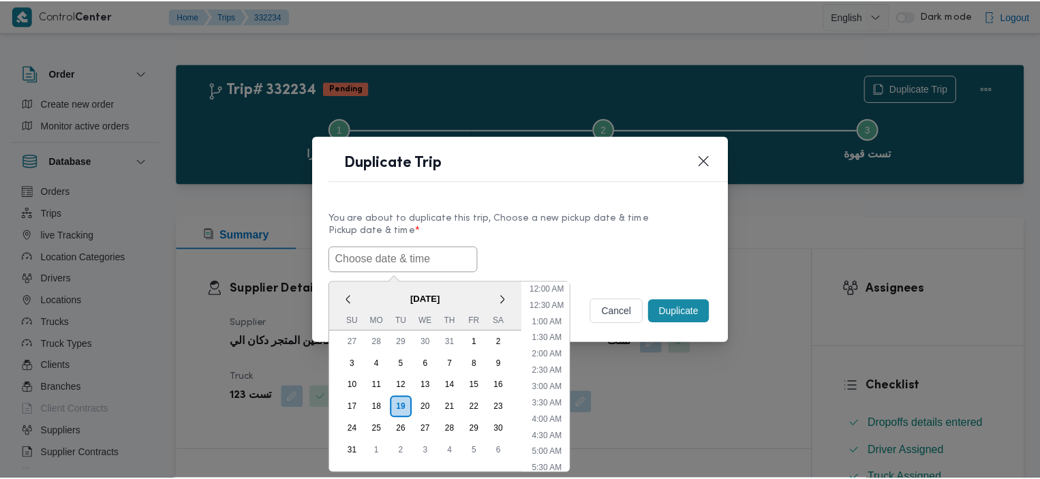
scroll to position [436, 0]
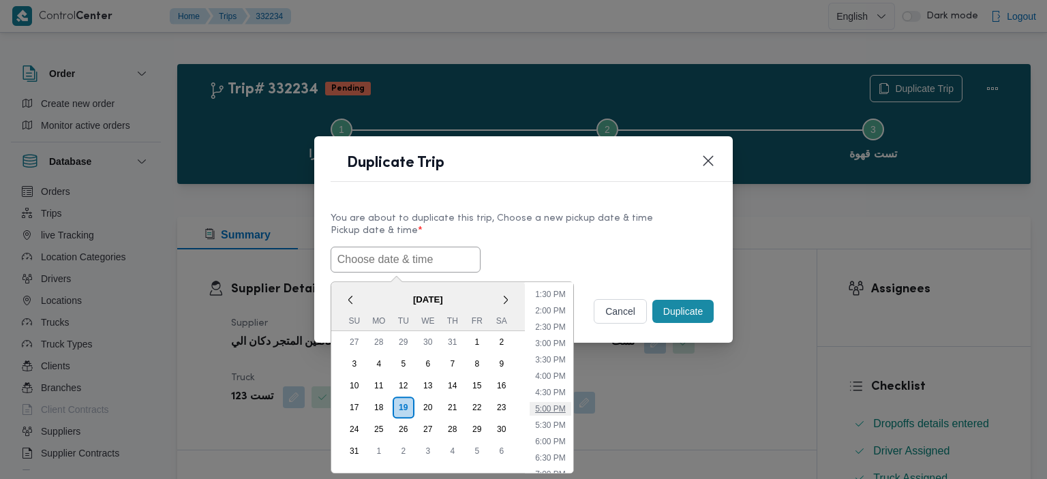
click at [565, 412] on li "5:00 PM" at bounding box center [551, 409] width 42 height 14
type input "19/08/2025 5:00PM"
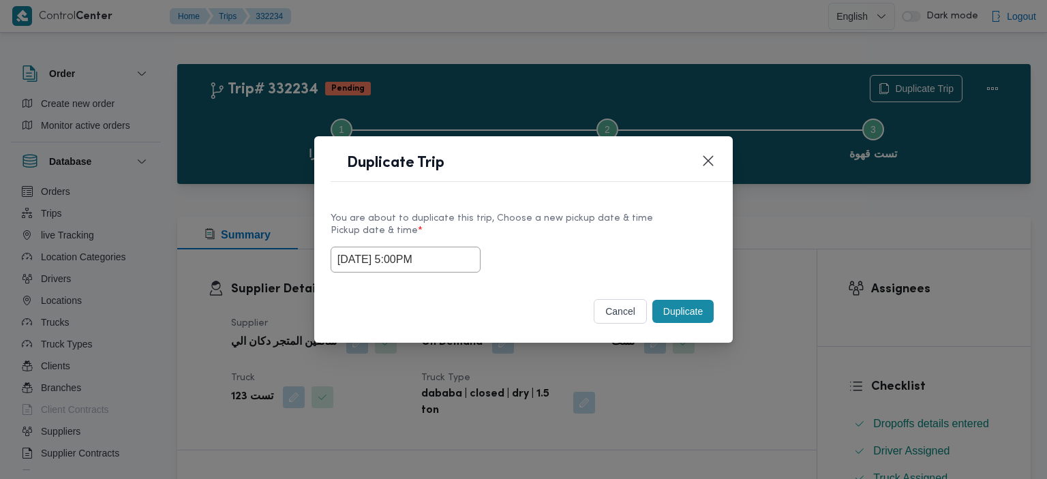
click at [689, 311] on button "Duplicate" at bounding box center [682, 311] width 61 height 23
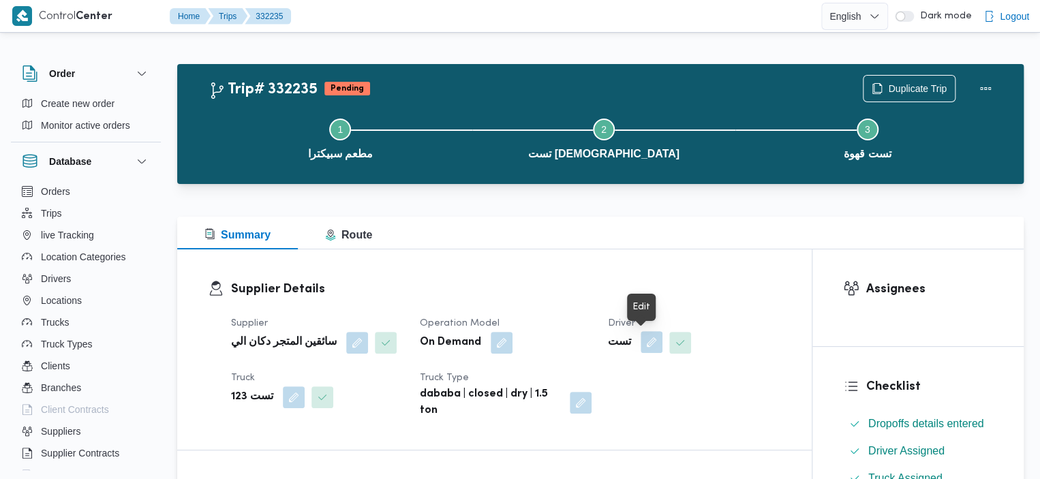
click at [646, 346] on button "button" at bounding box center [652, 342] width 22 height 22
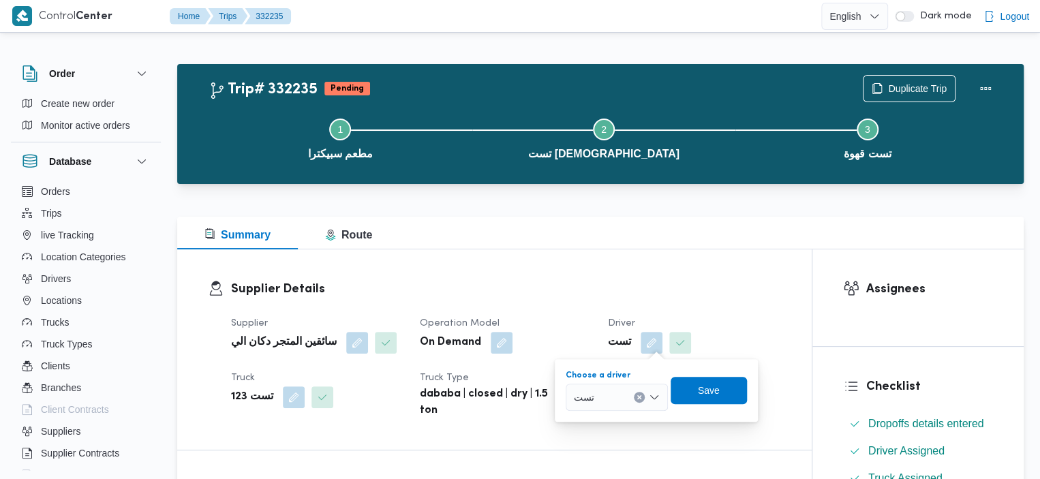
click at [641, 402] on button "Clear input" at bounding box center [639, 397] width 11 height 11
type input "تستت"
click at [602, 421] on mark "تستت" at bounding box center [601, 422] width 23 height 11
click at [721, 392] on span "Save" at bounding box center [709, 389] width 76 height 27
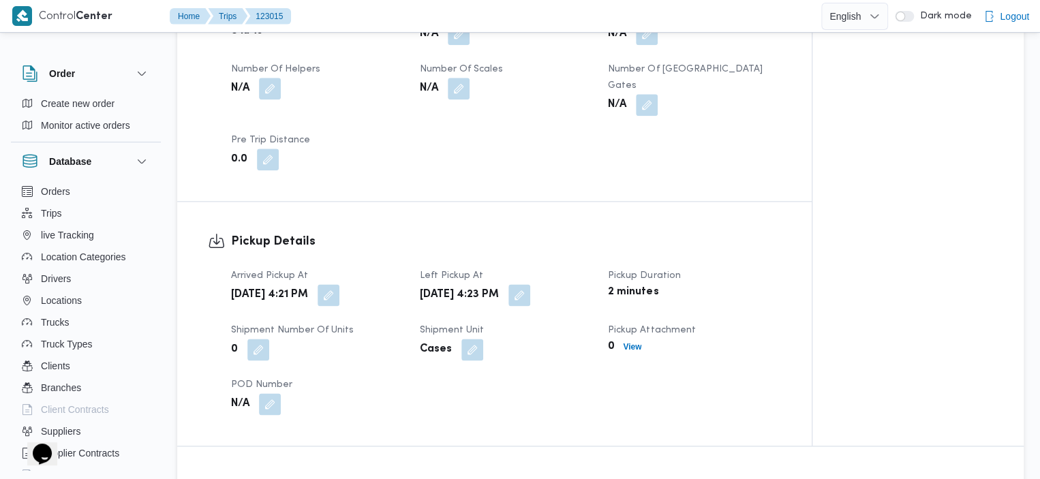
scroll to position [758, 0]
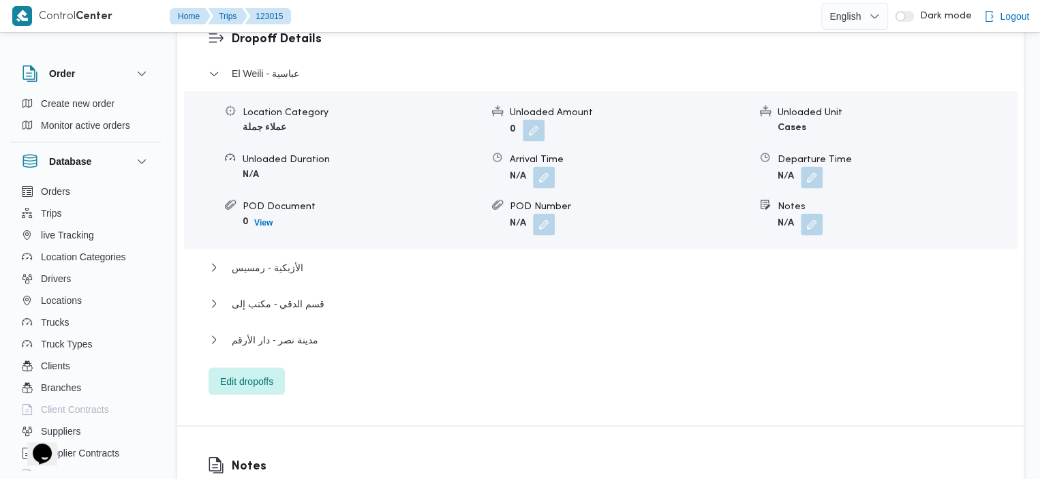
scroll to position [1220, 0]
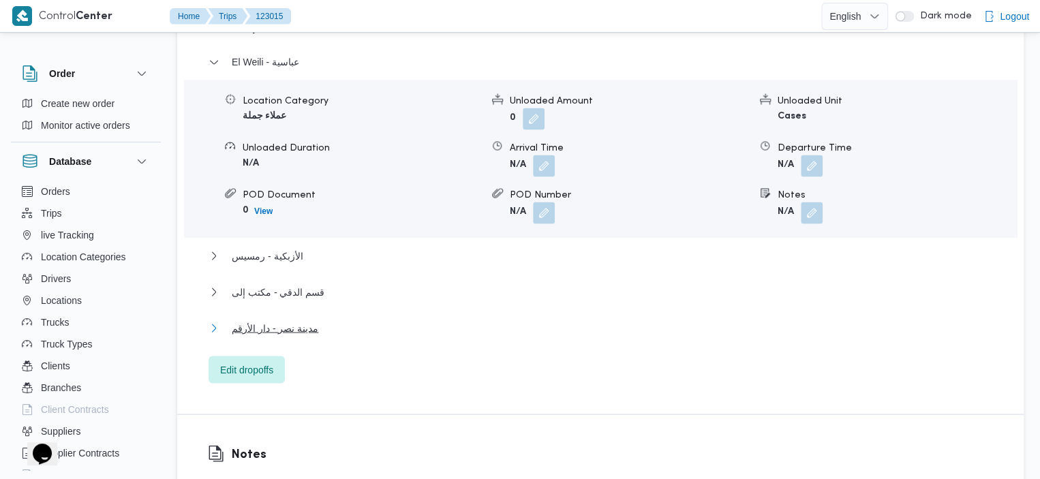
click at [311, 320] on span "مدينة نصر - دار الأرقم" at bounding box center [275, 328] width 87 height 16
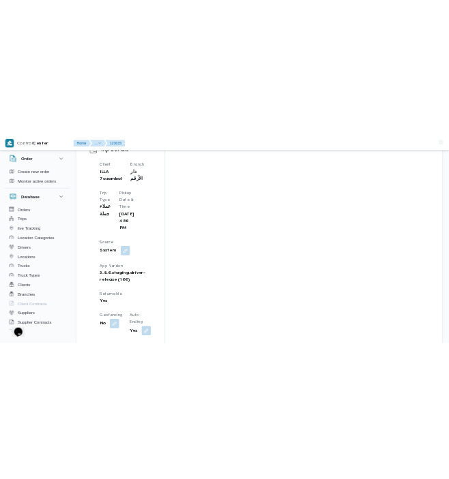
scroll to position [721, 0]
